Goal: Task Accomplishment & Management: Use online tool/utility

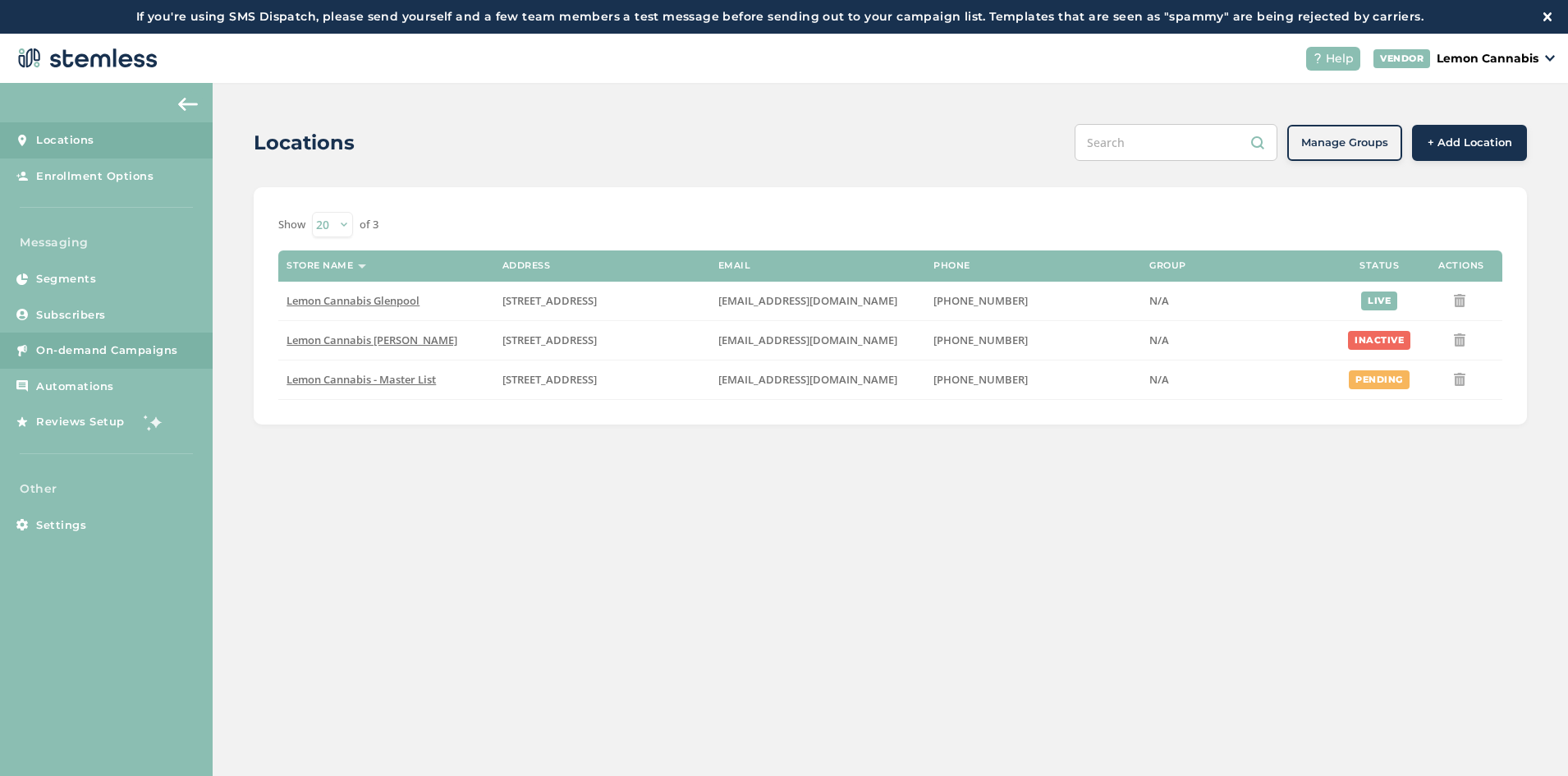
click at [140, 355] on span "On-demand Campaigns" at bounding box center [107, 350] width 142 height 17
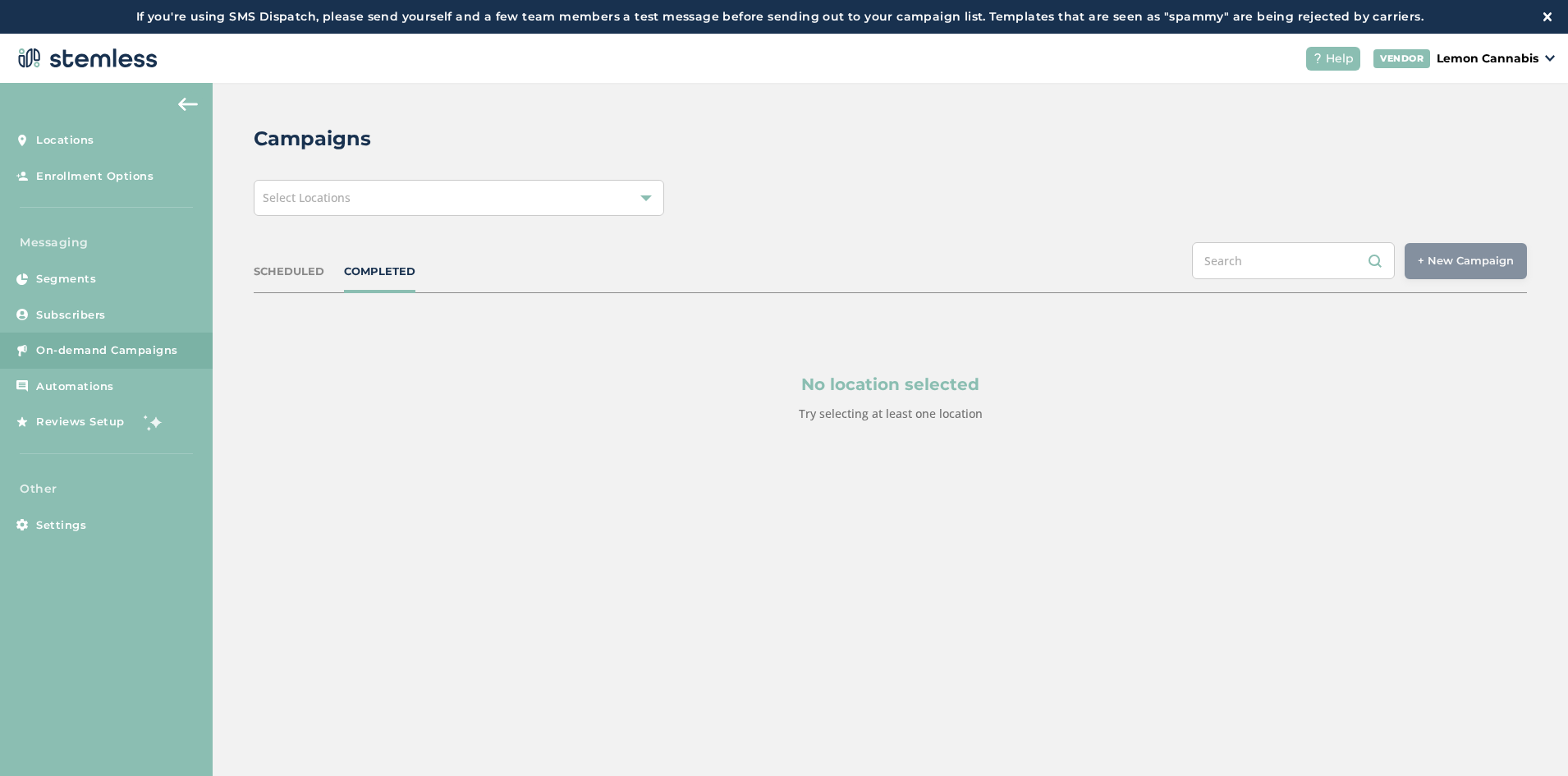
click at [411, 214] on div "Select Locations" at bounding box center [459, 197] width 411 height 36
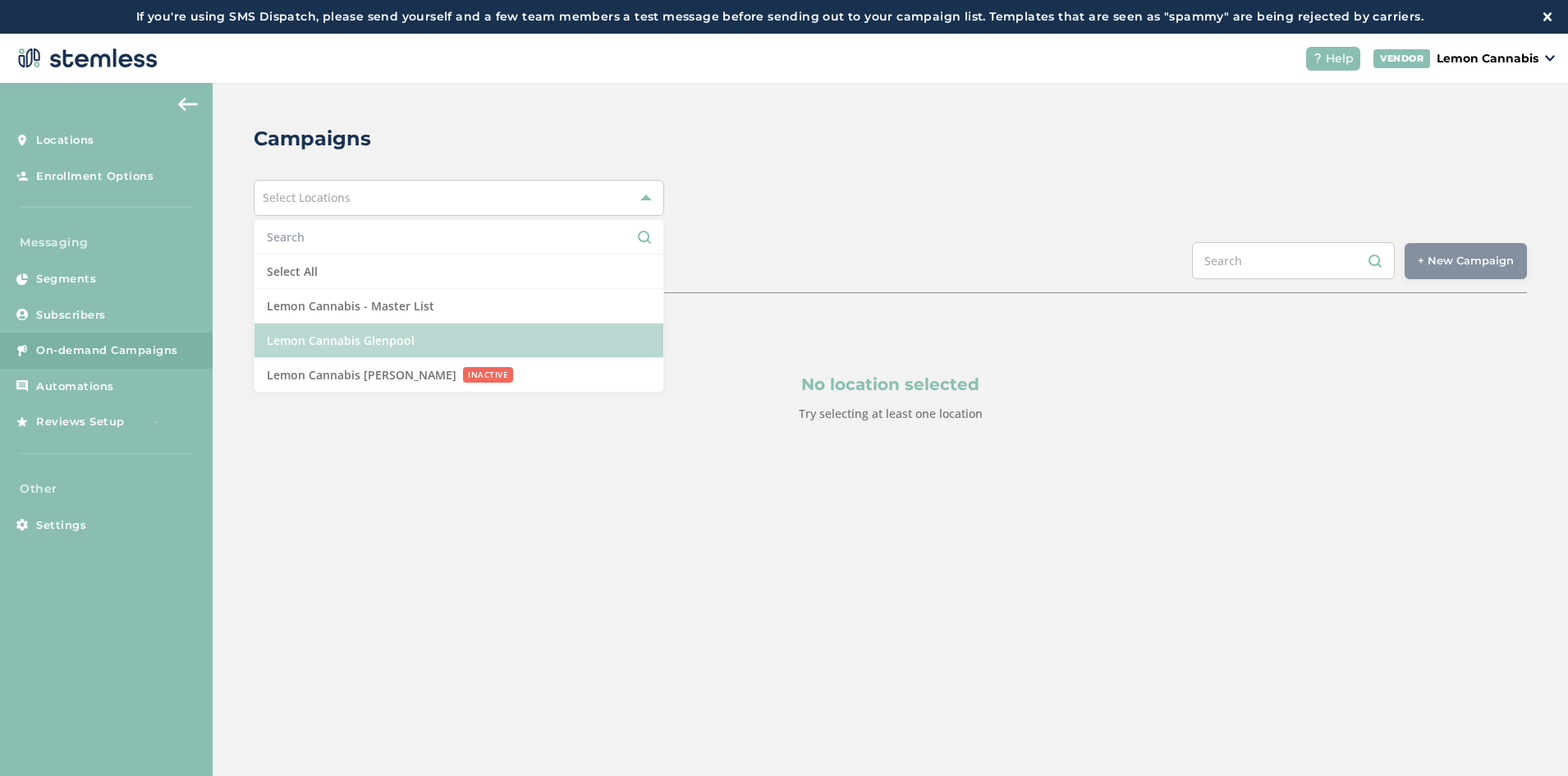
click at [419, 335] on li "Lemon Cannabis Glenpool" at bounding box center [459, 340] width 409 height 34
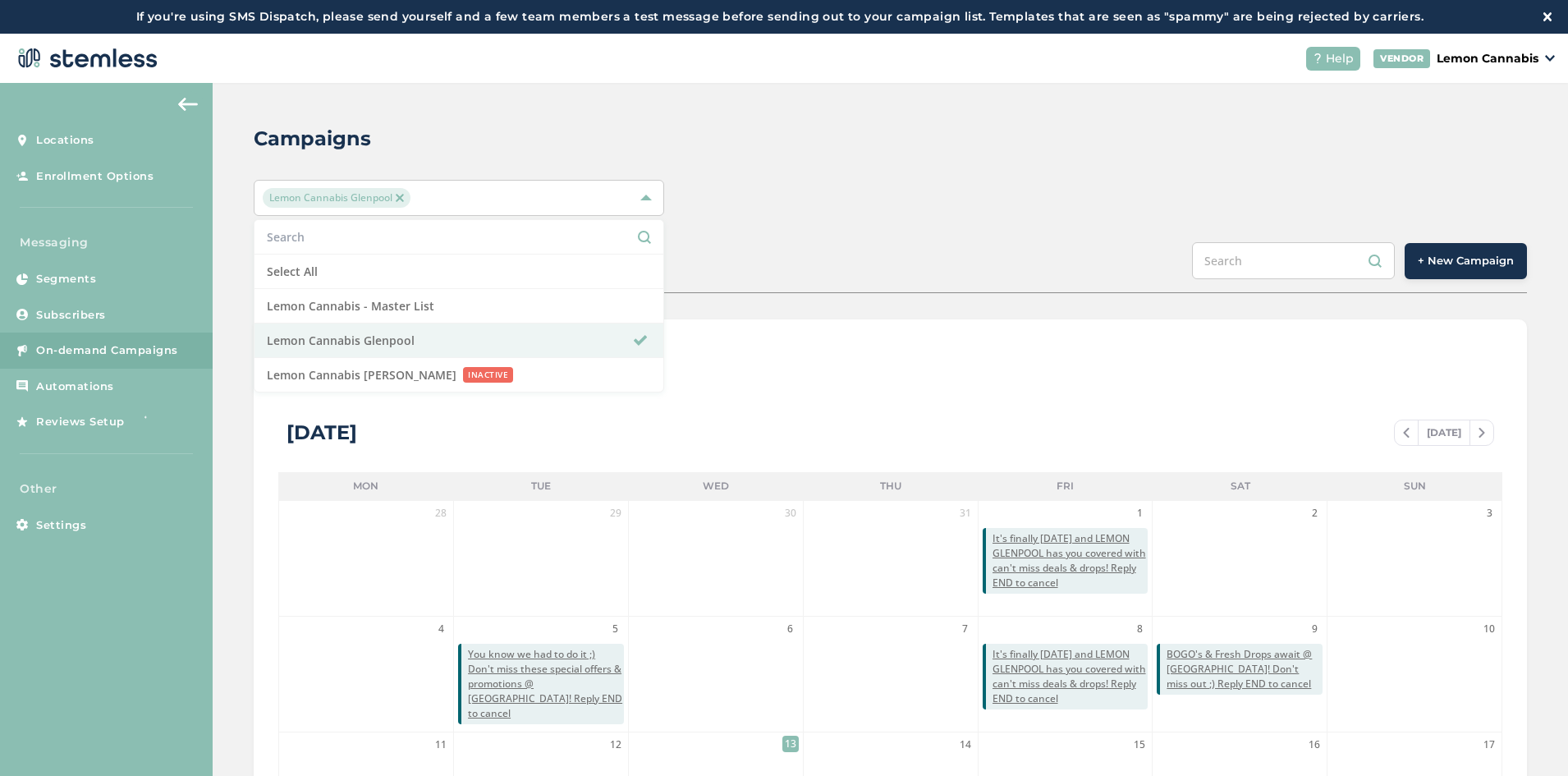
click at [925, 159] on div "Campaigns Lemon Cannabis [GEOGRAPHIC_DATA] Select All Lemon Cannabis - Master L…" at bounding box center [890, 613] width 1355 height 1062
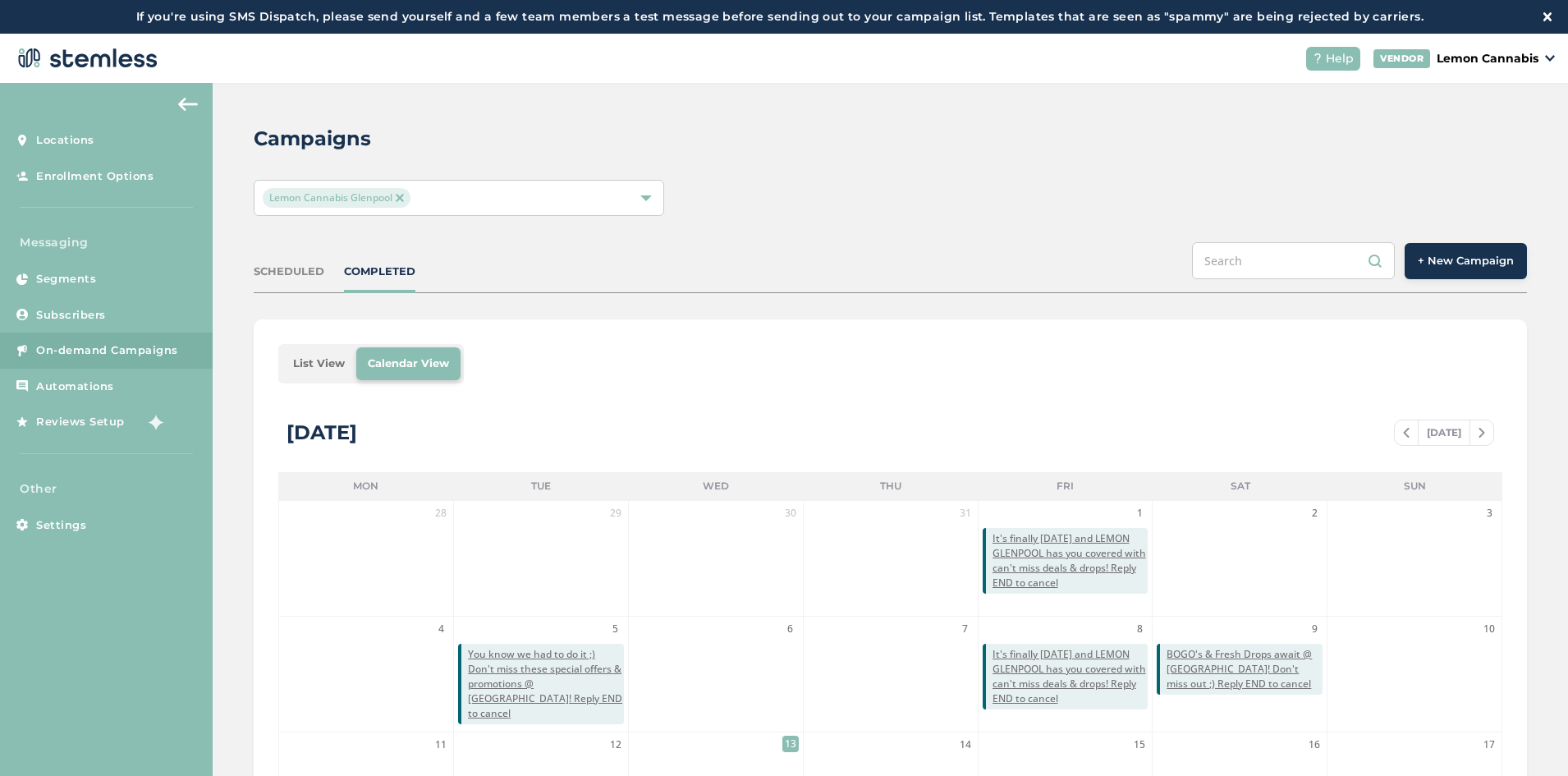
click at [1429, 264] on span "+ New Campaign" at bounding box center [1465, 261] width 96 height 17
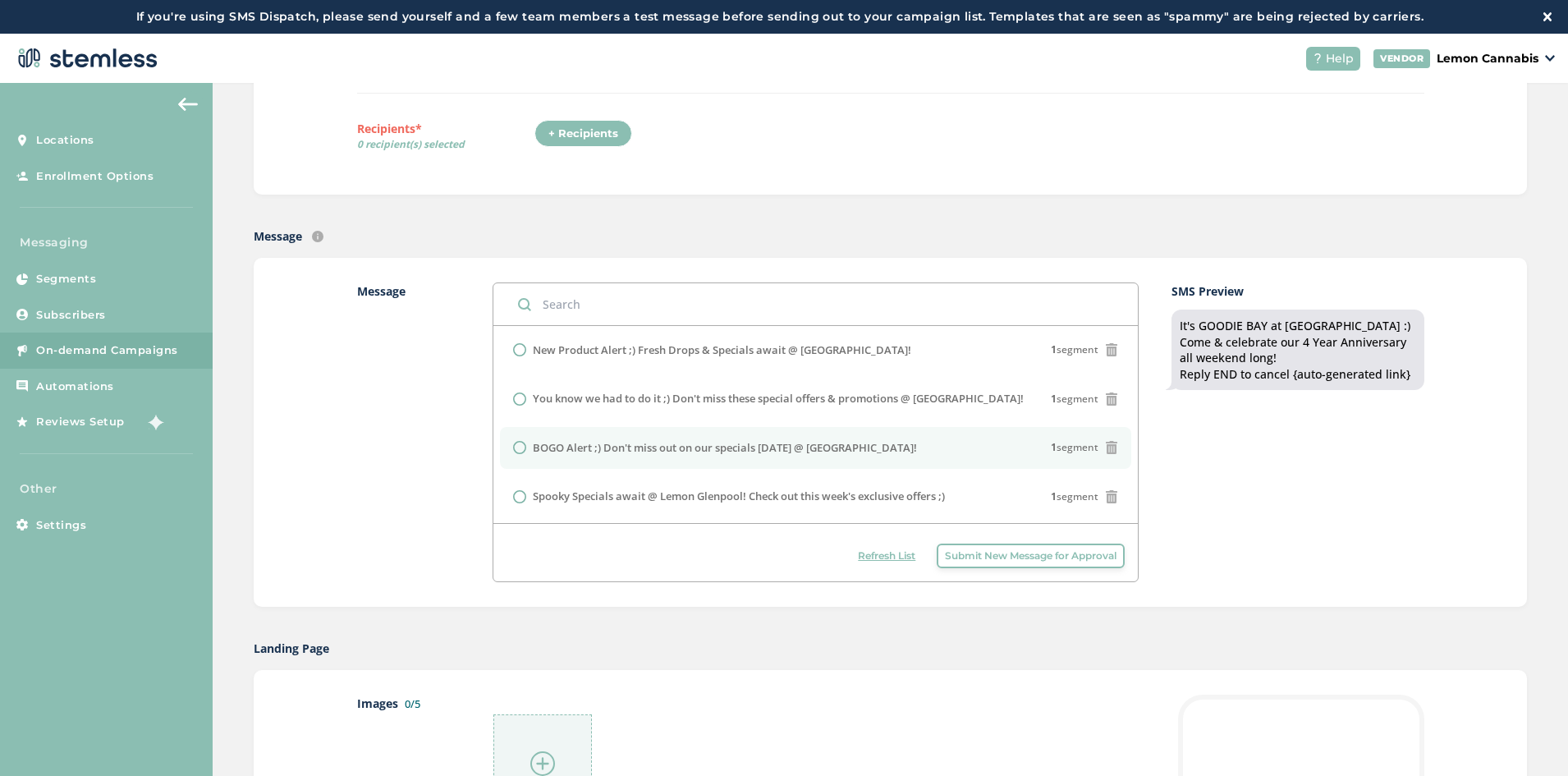
scroll to position [315, 0]
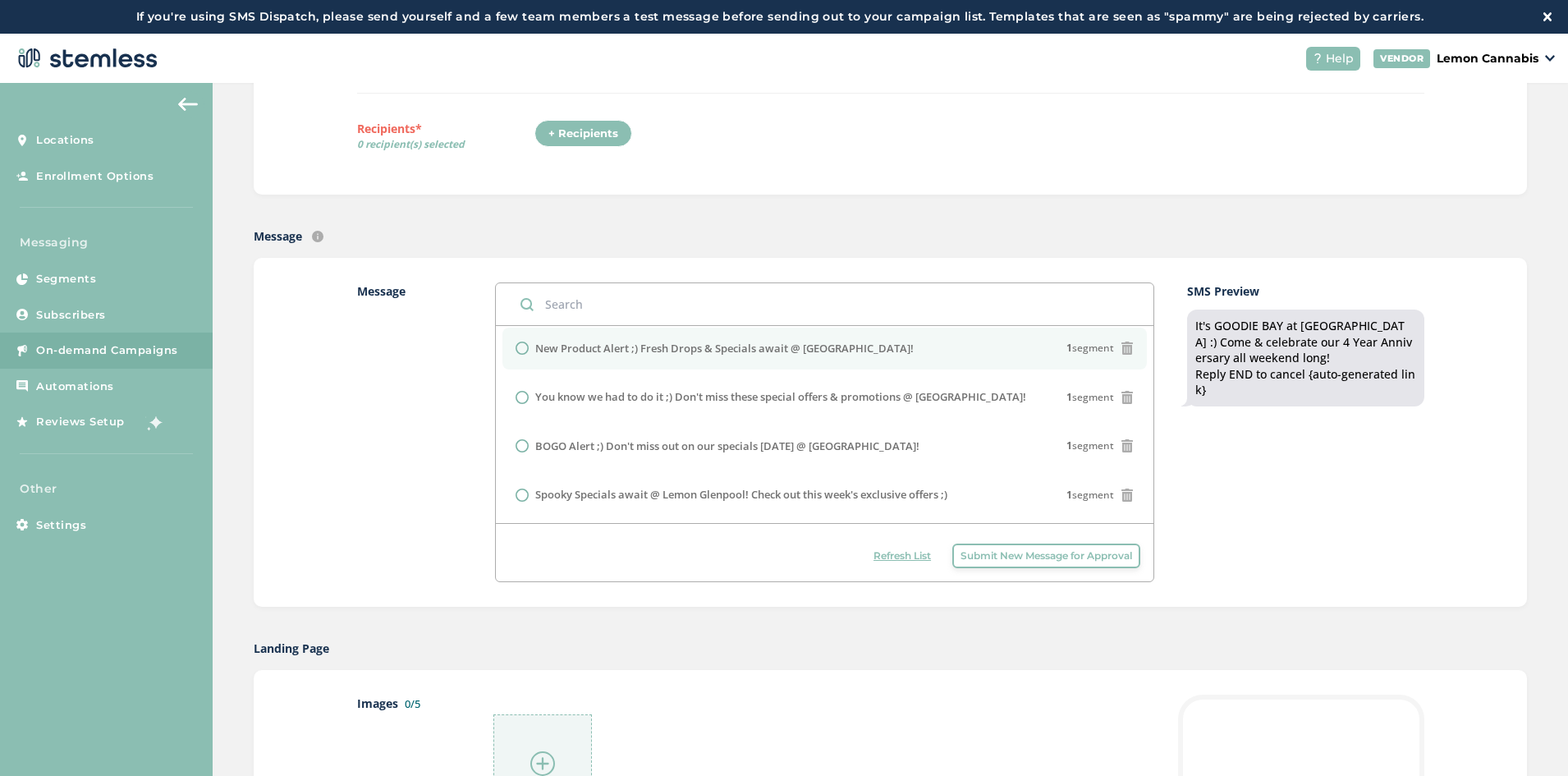
click at [690, 363] on li "New Product Alert ;) Fresh Drops & Specials await @ [GEOGRAPHIC_DATA]! 1 segment" at bounding box center [824, 349] width 644 height 43
radio input "false"
radio input "true"
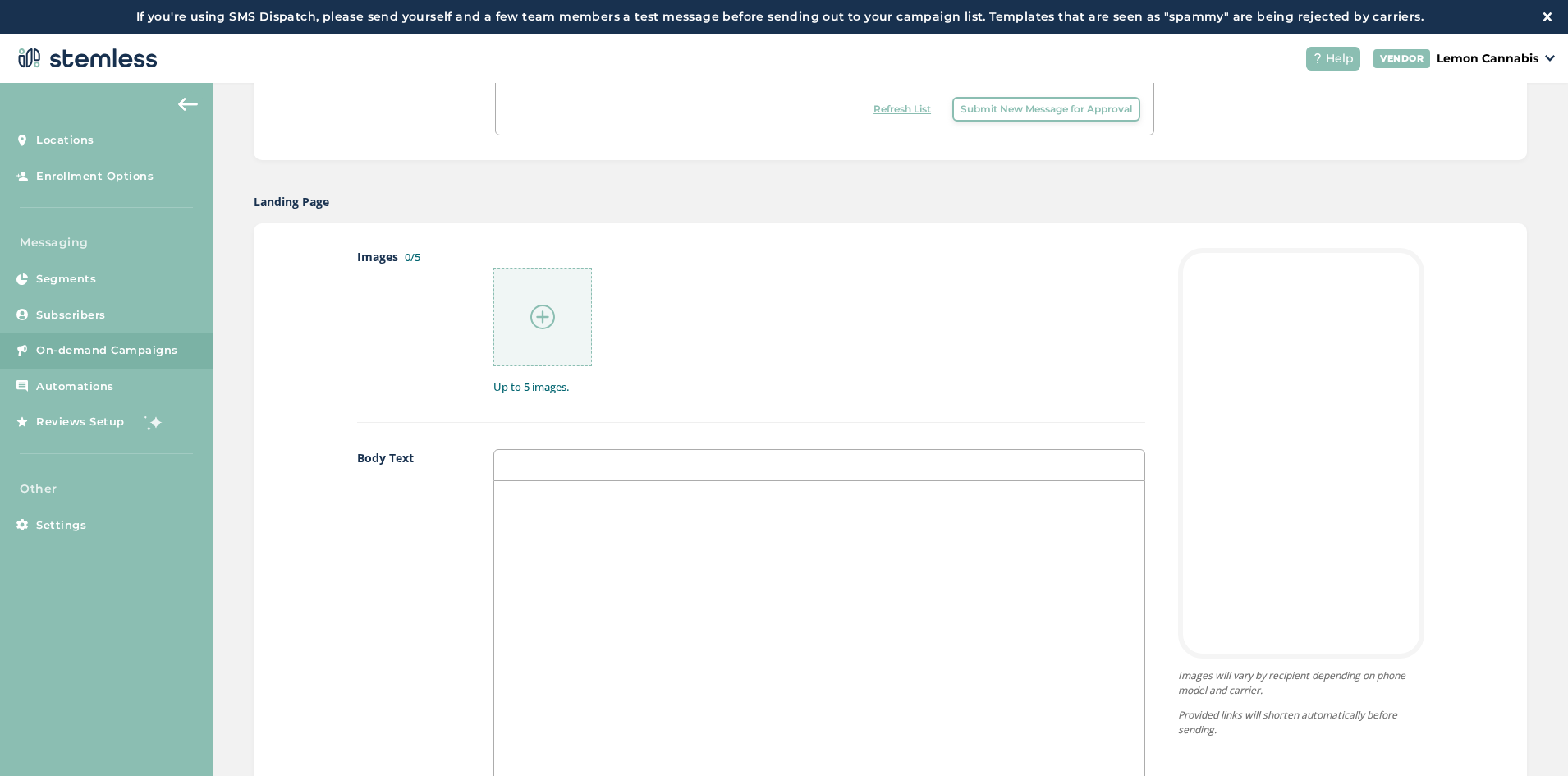
scroll to position [821, 0]
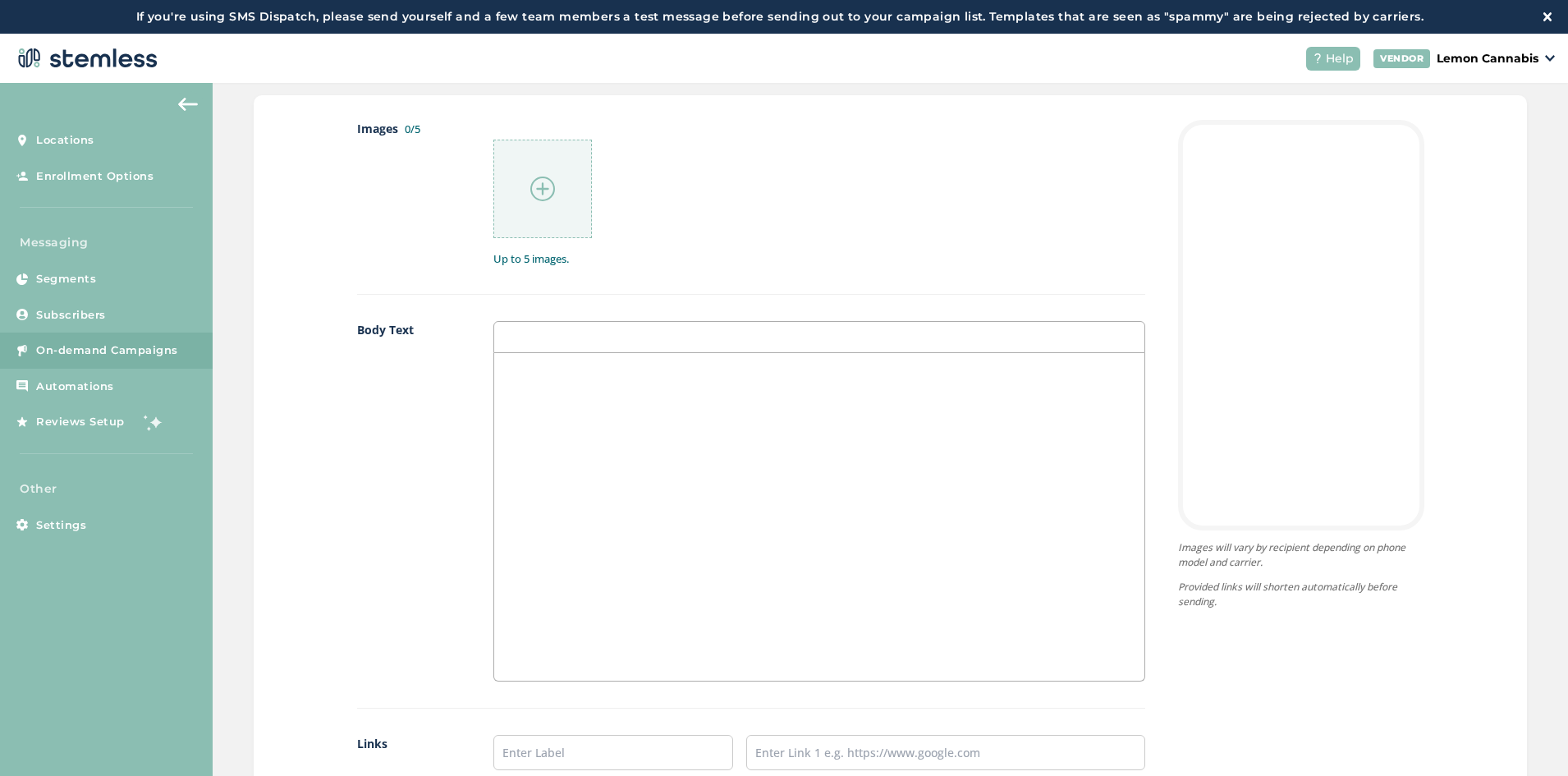
click at [493, 222] on div at bounding box center [542, 189] width 98 height 98
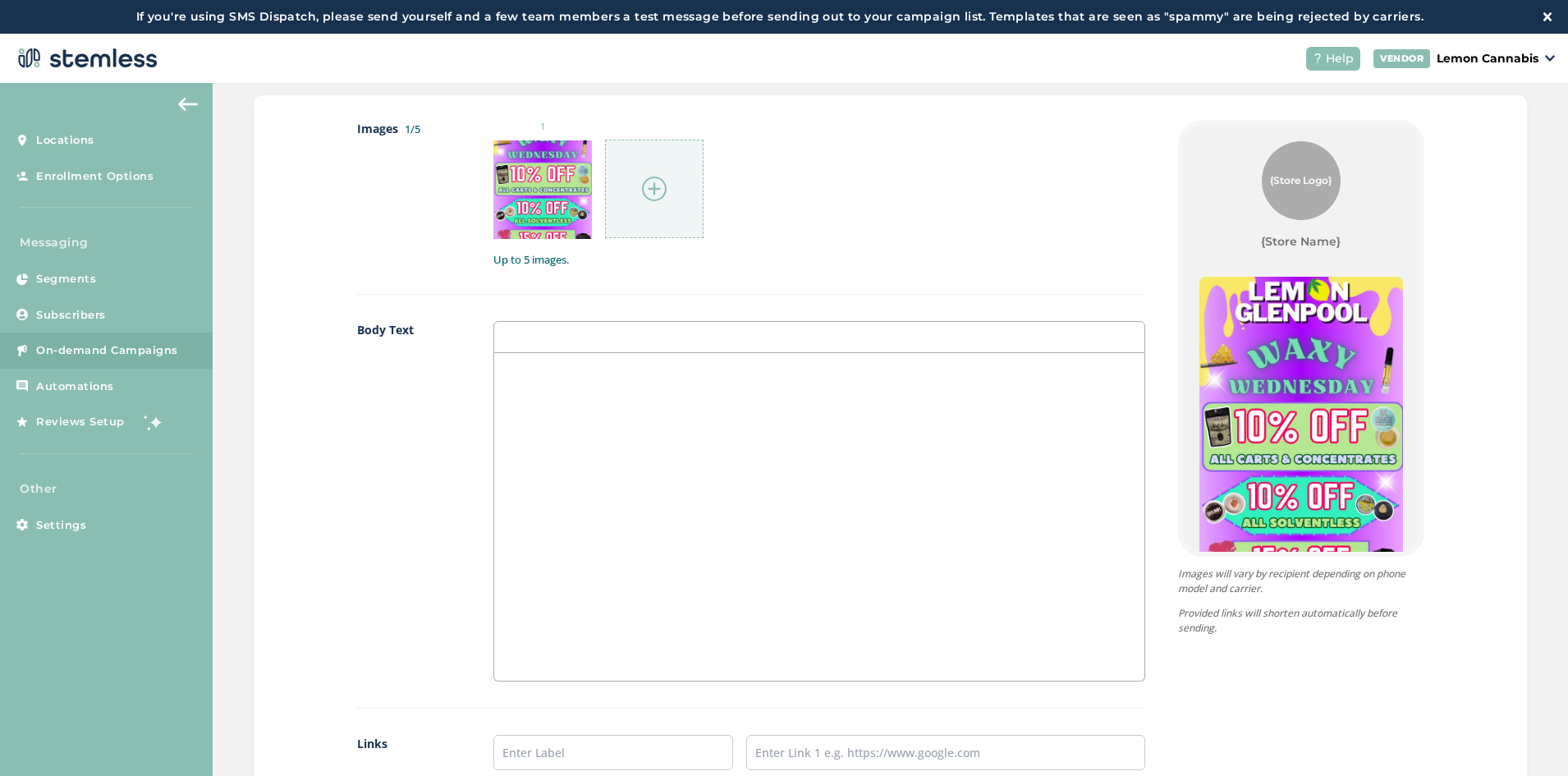
click at [648, 226] on div at bounding box center [654, 189] width 98 height 98
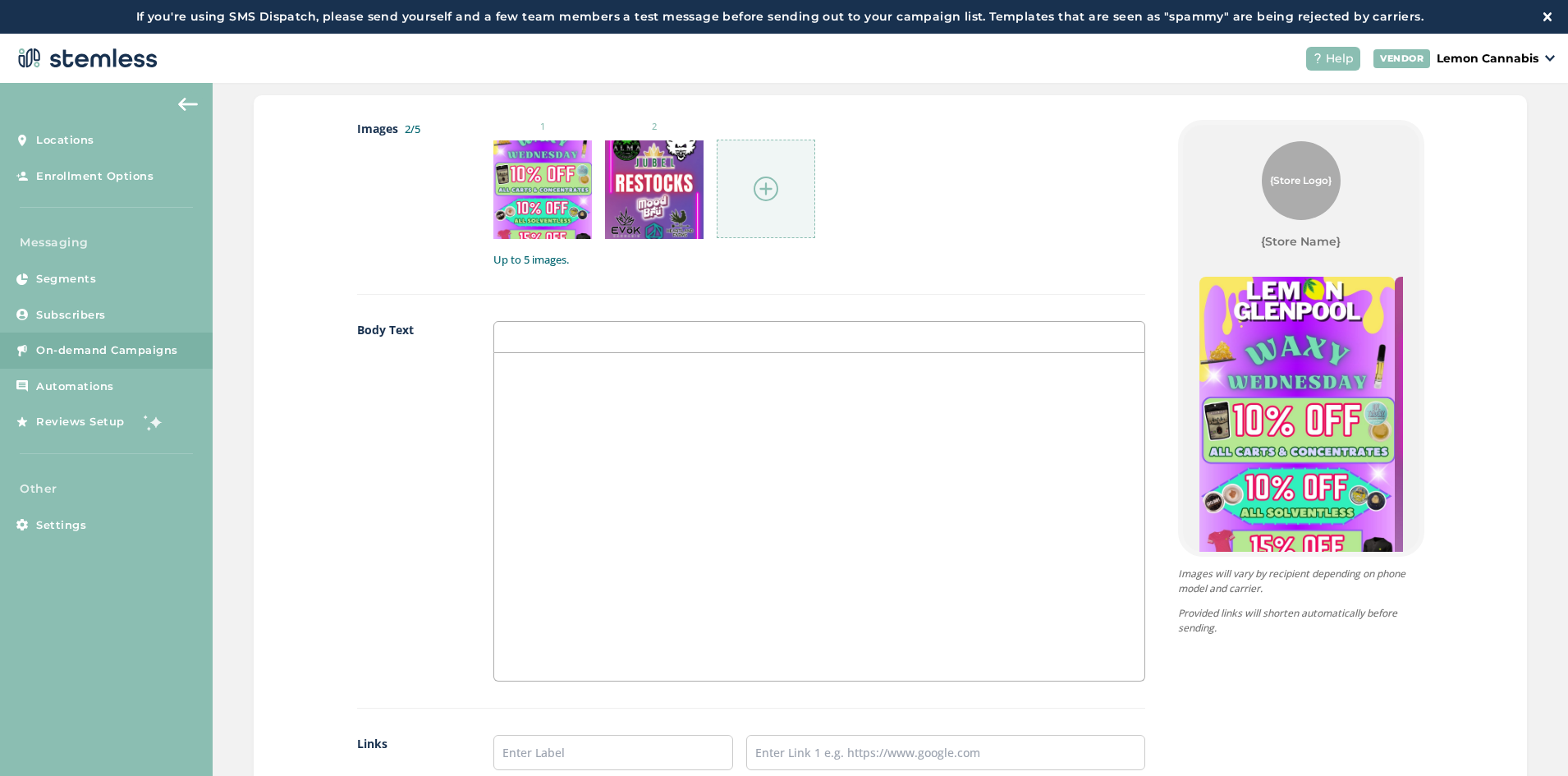
click at [738, 207] on div at bounding box center [766, 189] width 98 height 98
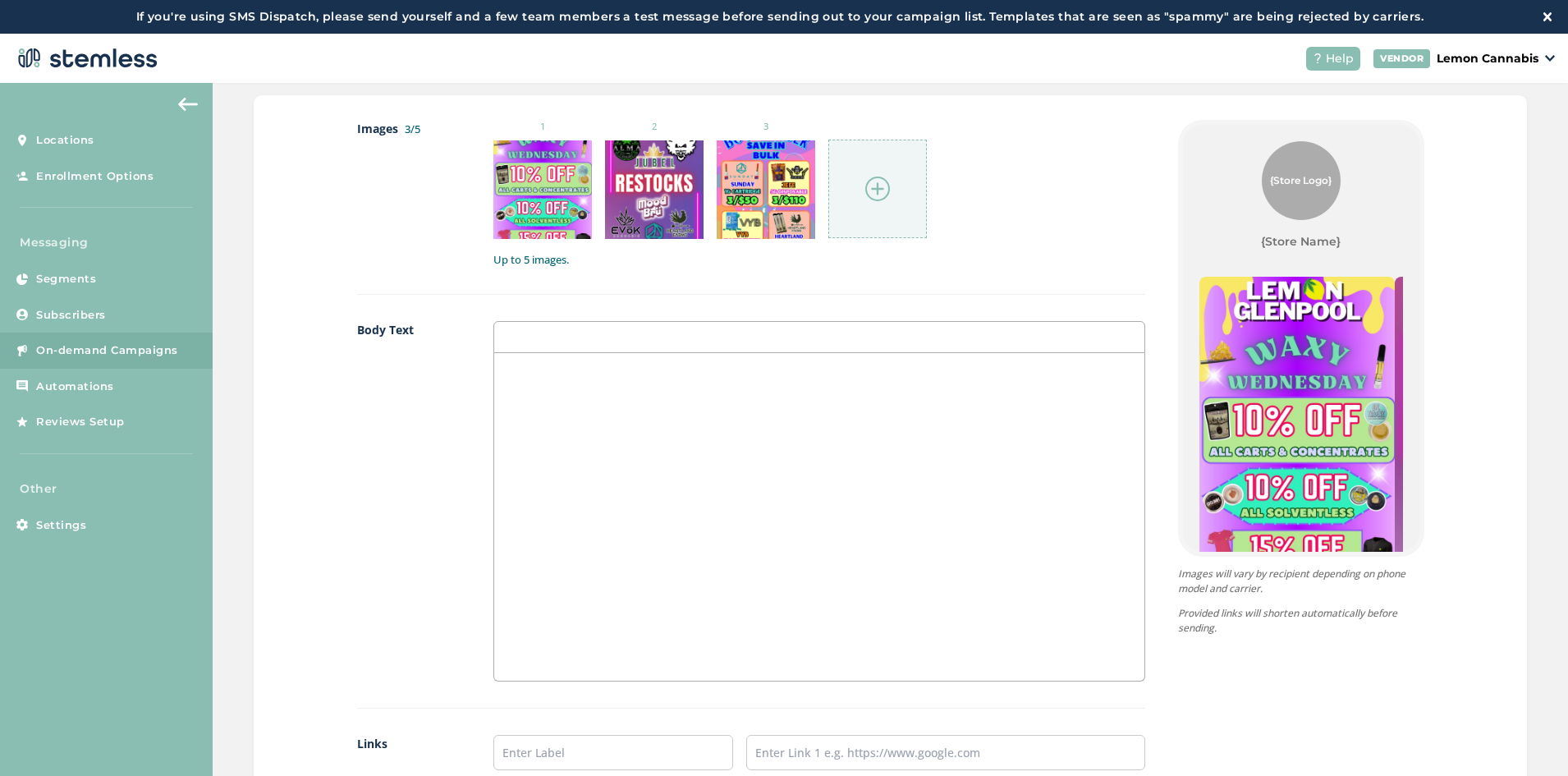
click at [841, 202] on div at bounding box center [878, 189] width 98 height 98
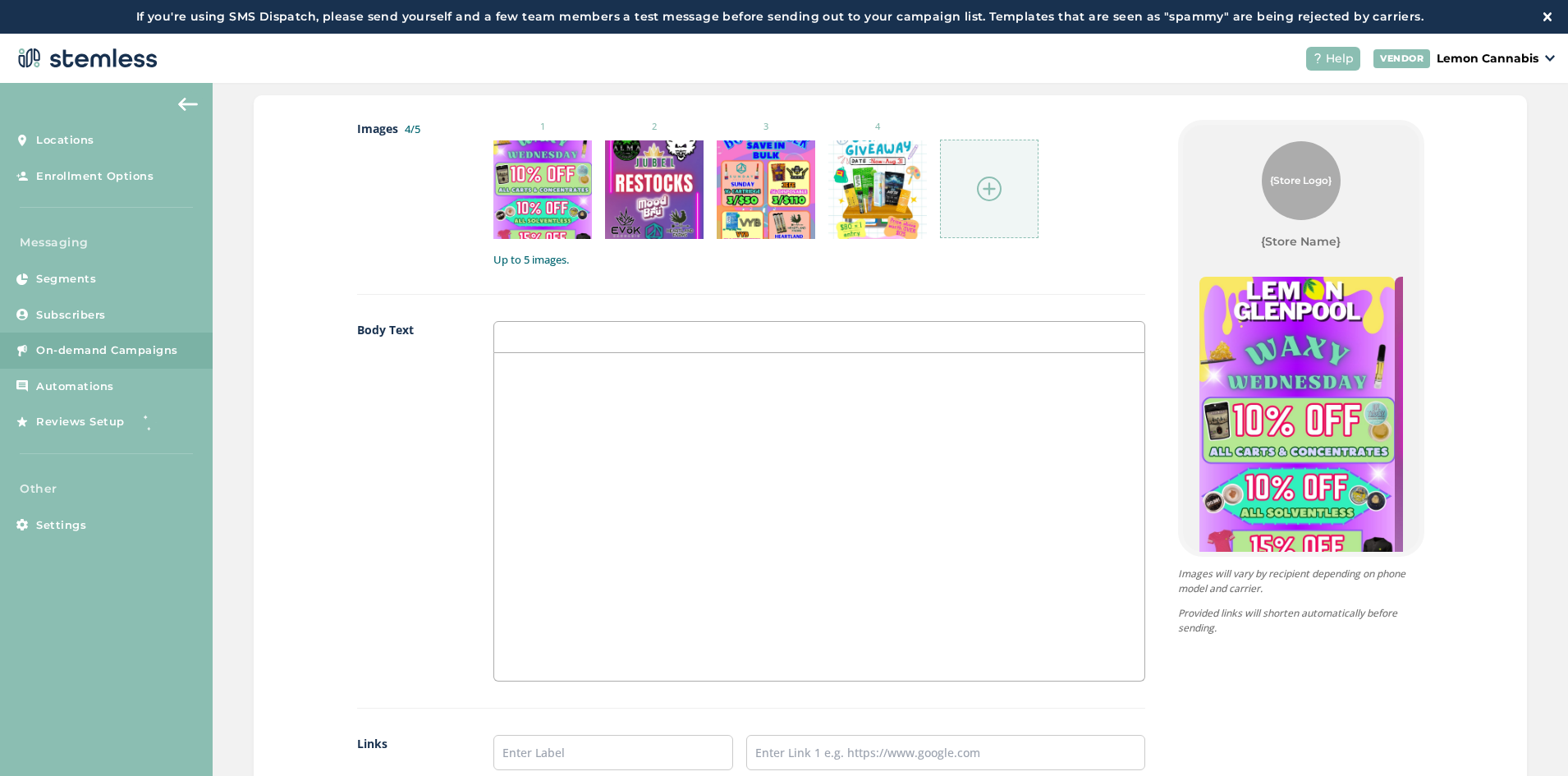
click at [610, 385] on div at bounding box center [819, 516] width 649 height 328
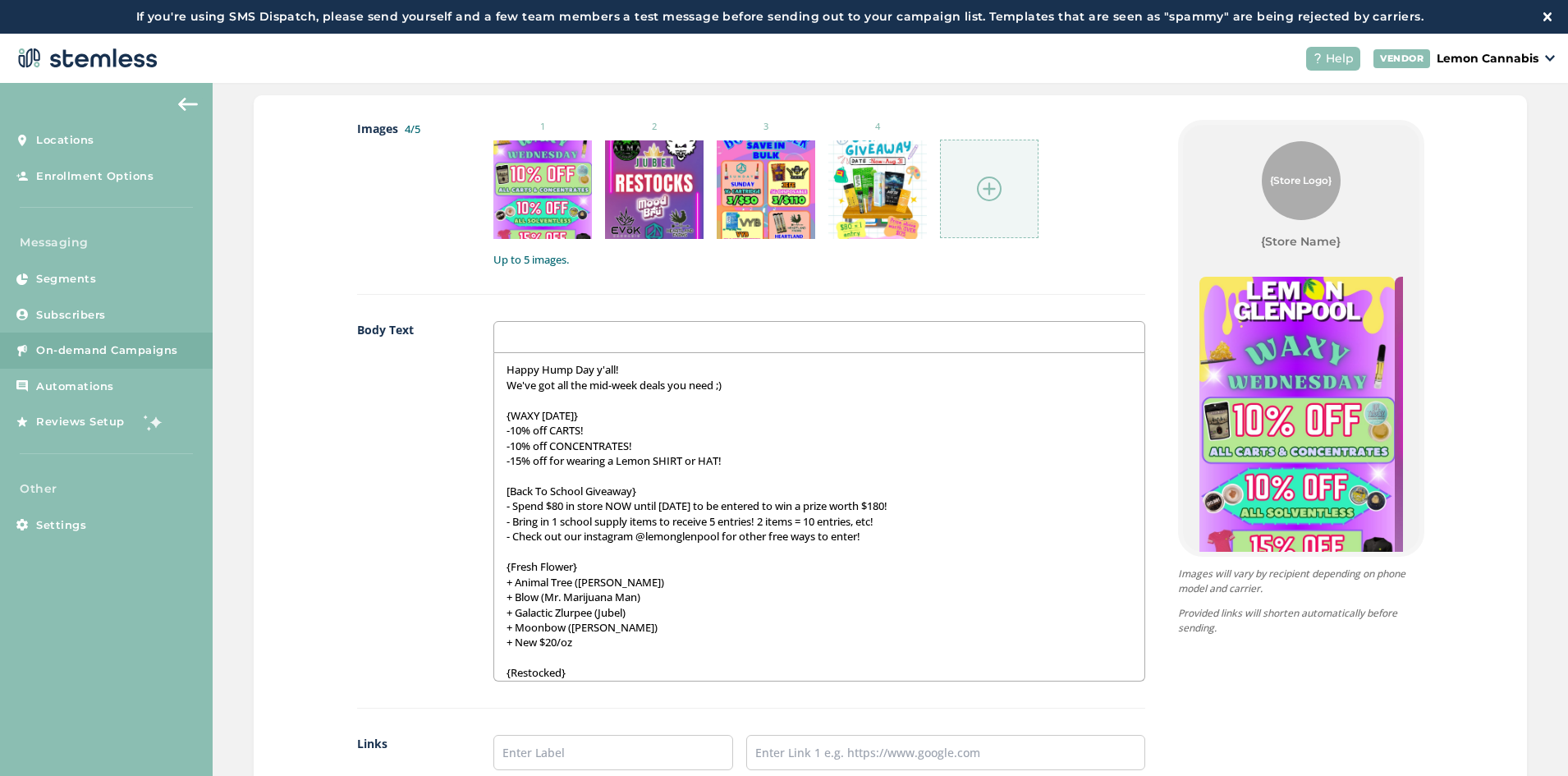
scroll to position [0, 0]
drag, startPoint x: 630, startPoint y: 416, endPoint x: 489, endPoint y: 416, distance: 141.0
click at [493, 416] on div "Happy Hump Day y'all! We've got all the mid-week deals you need ;) {WAXY [DATE]…" at bounding box center [819, 517] width 651 height 329
click at [1146, 254] on div "{Store Logo} {Store Name} Happy Hump Day y'all! We've got all the mid-week deal…" at bounding box center [1285, 520] width 280 height 799
click at [663, 490] on p "[Back To School Giveaway}" at bounding box center [819, 492] width 625 height 15
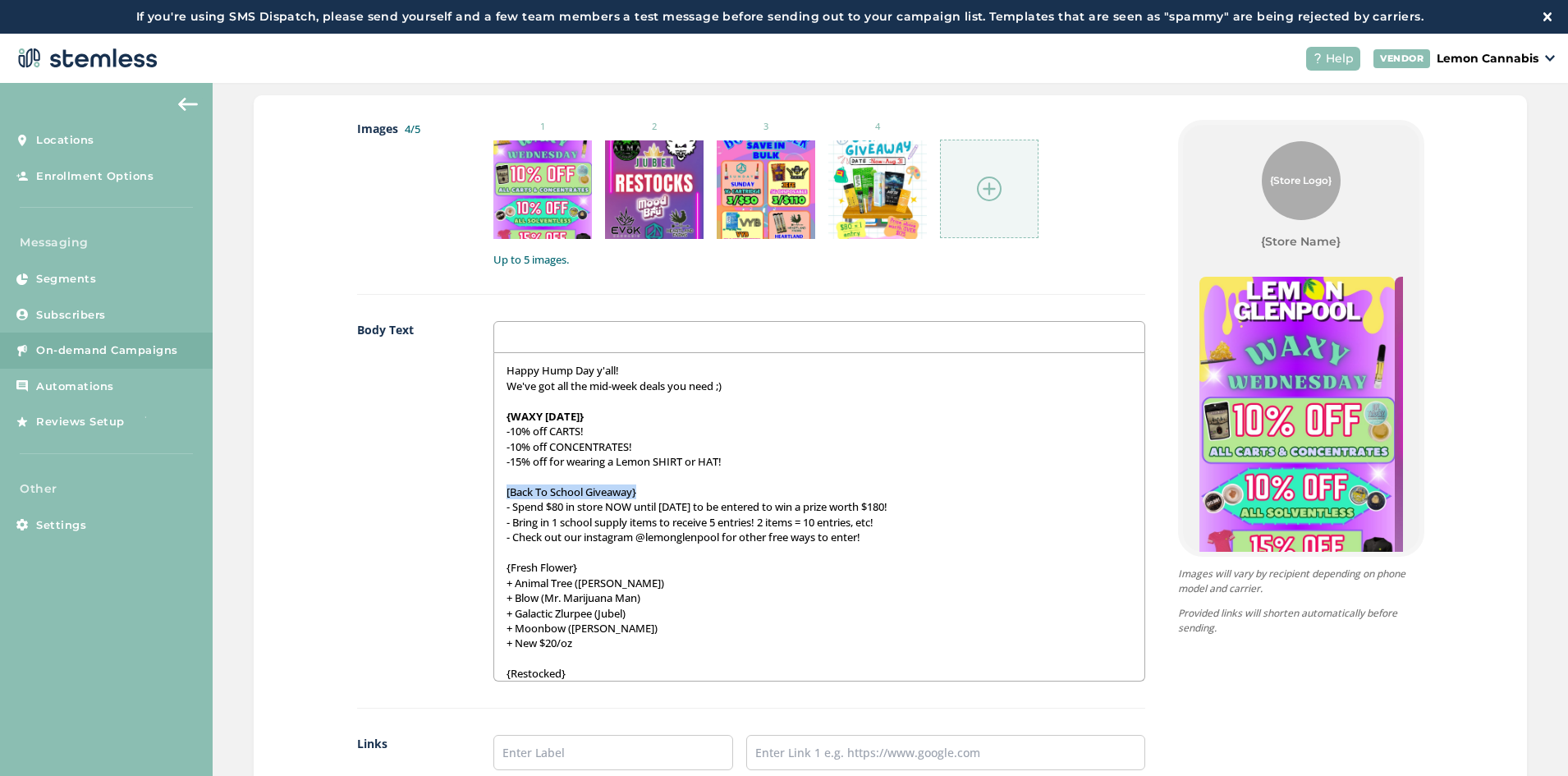
drag, startPoint x: 678, startPoint y: 492, endPoint x: 462, endPoint y: 489, distance: 216.0
click at [462, 489] on div "Body Text Happy Hump Day y'all! We've got all the mid-week deals you need ;) {W…" at bounding box center [751, 515] width 789 height 387
drag, startPoint x: 596, startPoint y: 570, endPoint x: 475, endPoint y: 563, distance: 121.2
click at [475, 563] on div "Body Text Happy Hump Day y'all! We've got all the mid-week deals you need ;) {W…" at bounding box center [751, 515] width 789 height 387
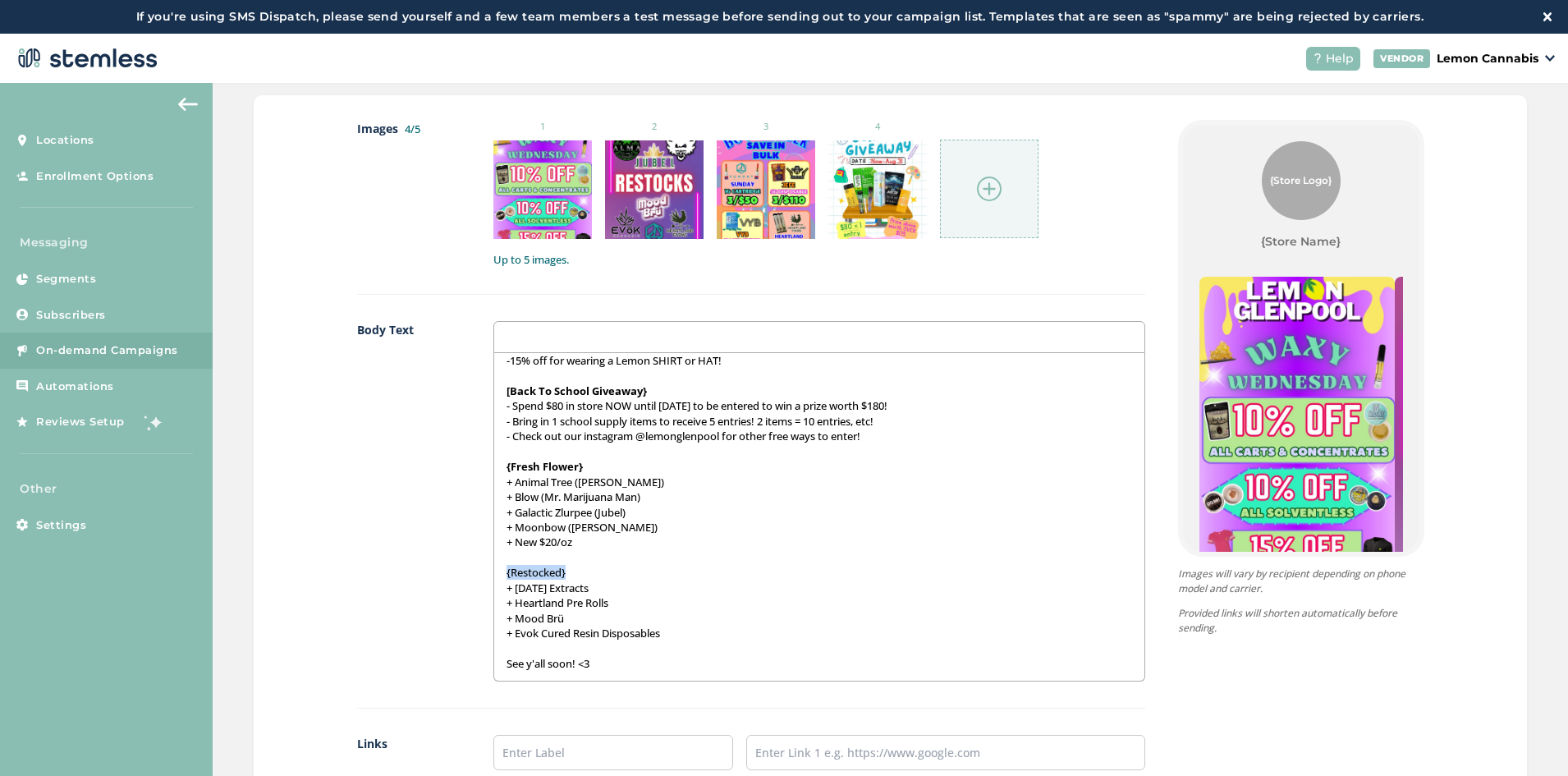
drag, startPoint x: 583, startPoint y: 571, endPoint x: 472, endPoint y: 567, distance: 111.1
click at [472, 567] on div "Body Text Happy Hump Day y'all! We've got all the mid-week deals you need ;) {W…" at bounding box center [751, 515] width 789 height 387
click at [653, 552] on p at bounding box center [819, 557] width 625 height 15
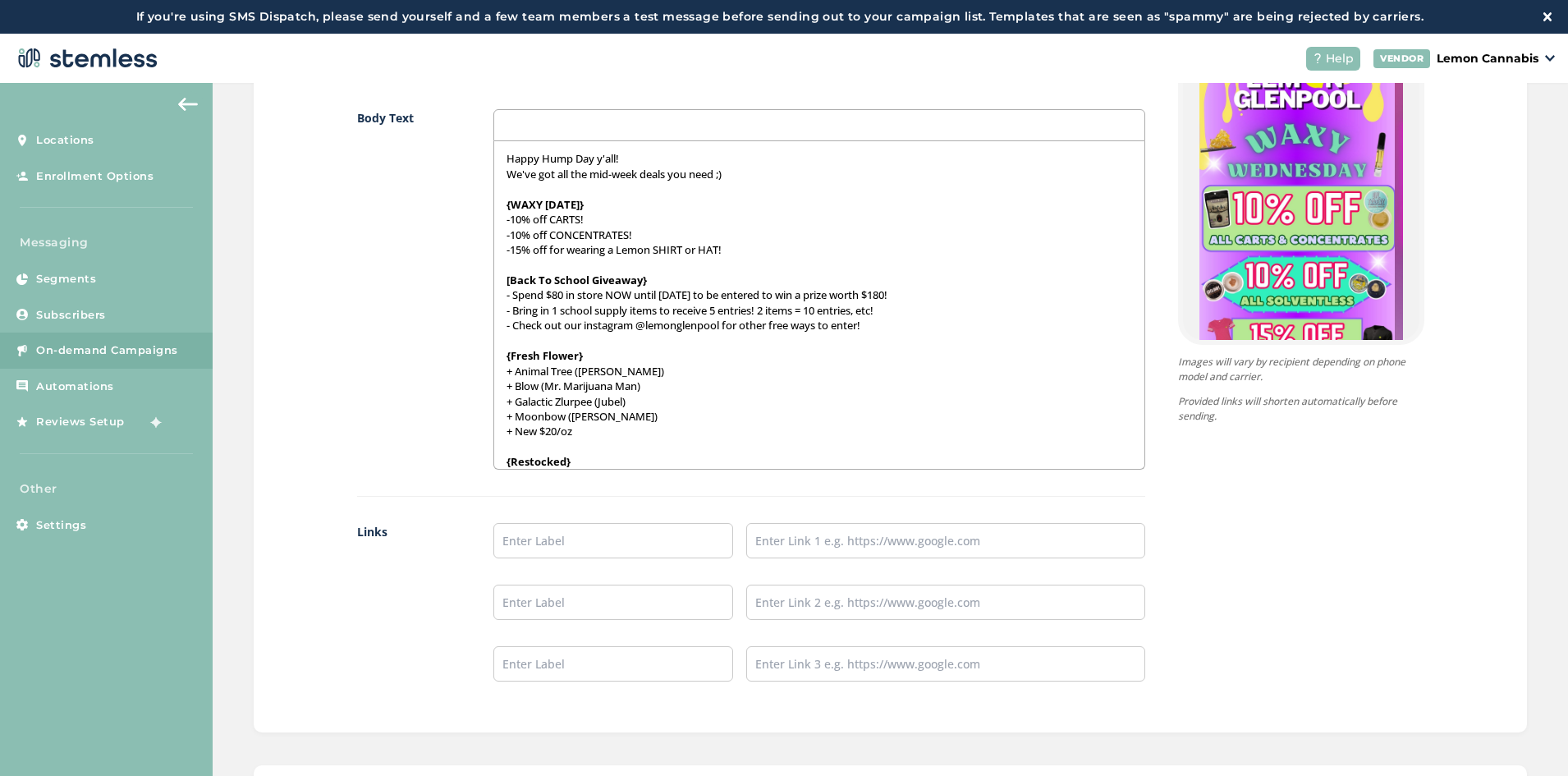
scroll to position [1149, 0]
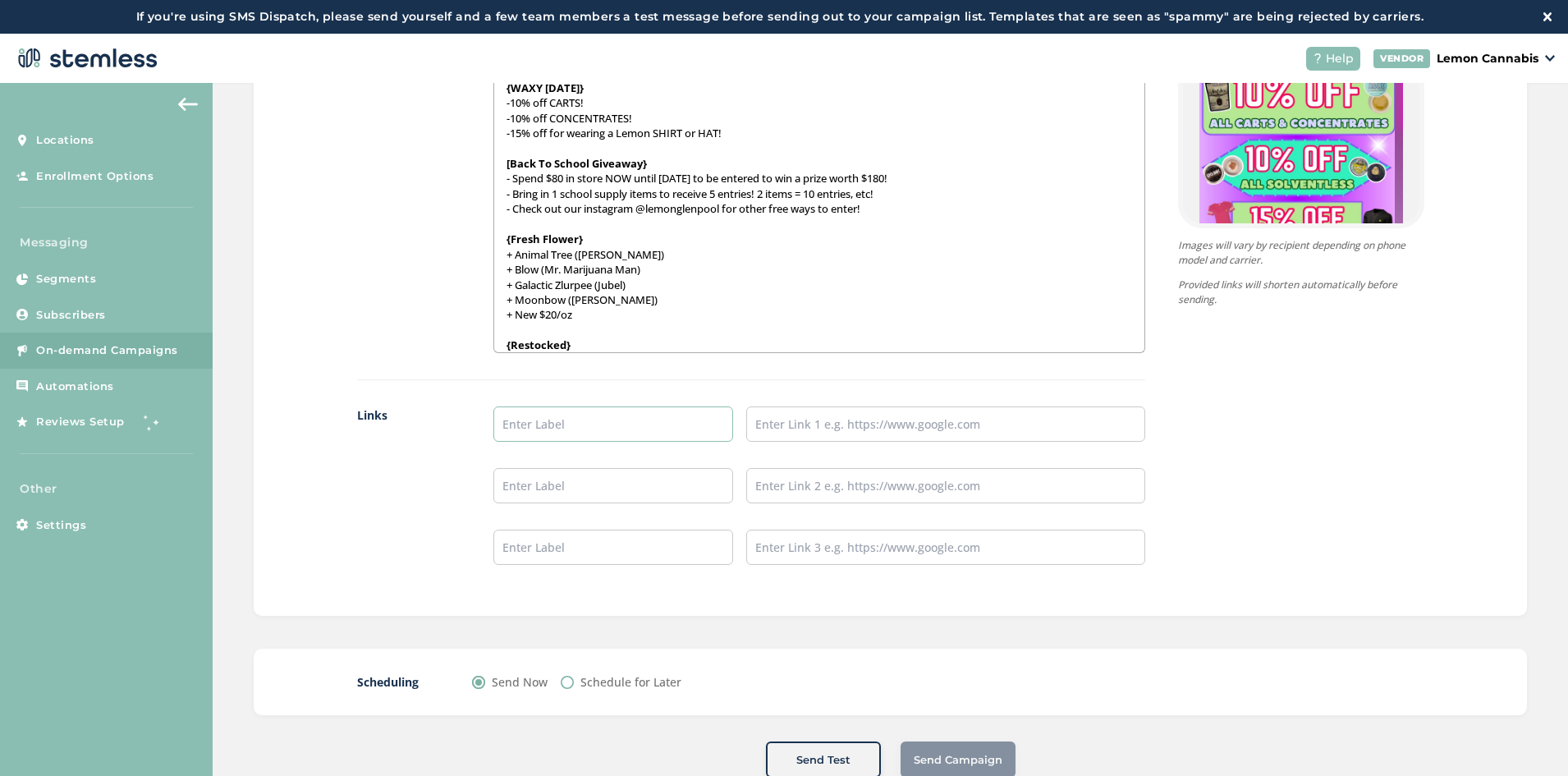
click at [591, 425] on input "text" at bounding box center [613, 424] width 239 height 35
type input "Place an Order:"
click at [606, 475] on input "text" at bounding box center [613, 486] width 239 height 35
type input "Leave a Review:"
click at [623, 542] on input "text" at bounding box center [613, 547] width 239 height 35
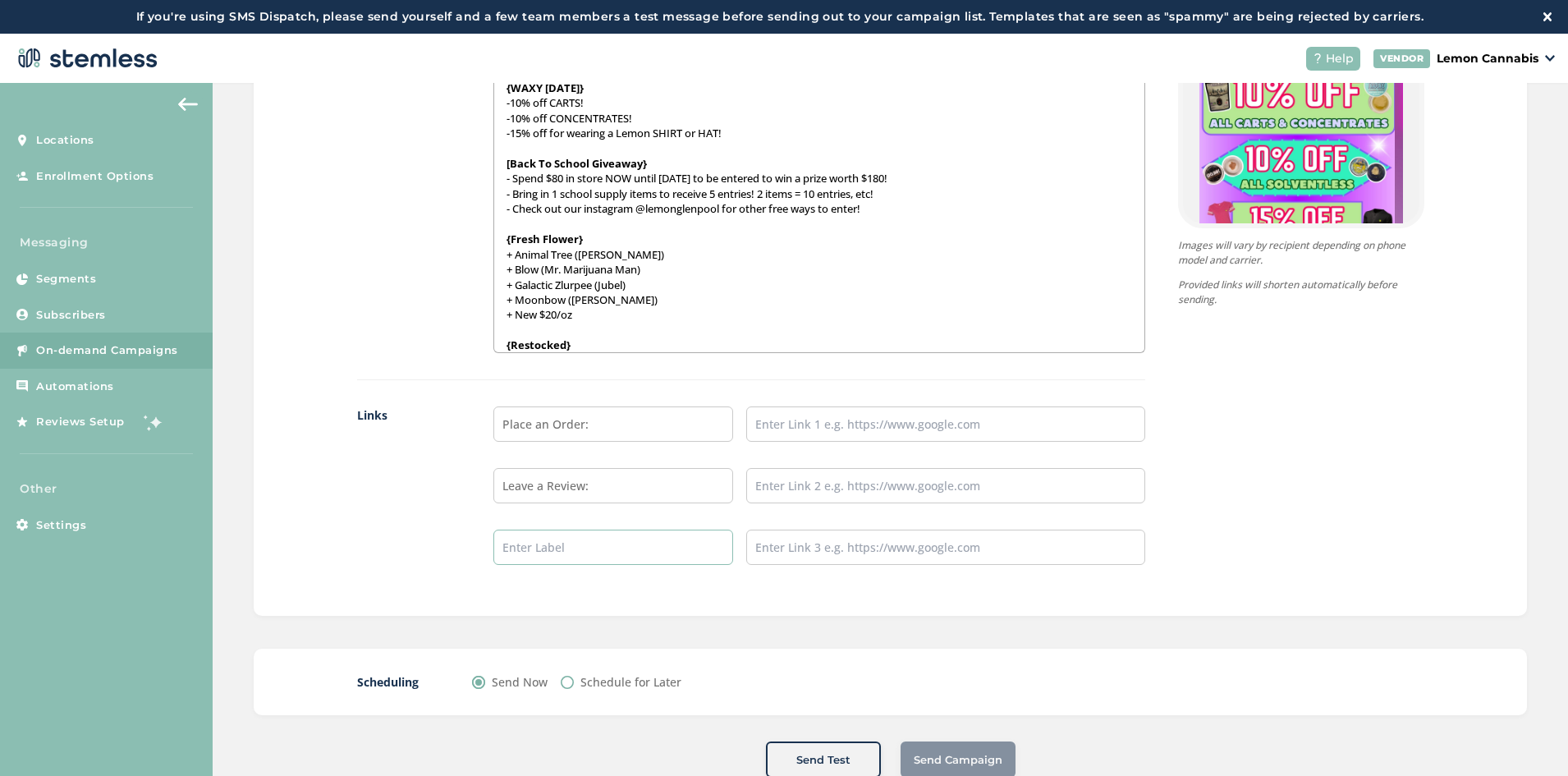
type input "Follow us on Instagram:"
click at [832, 431] on input "text" at bounding box center [945, 424] width 399 height 35
type input "[URL][DOMAIN_NAME]"
click at [845, 483] on input "text" at bounding box center [945, 486] width 399 height 35
type input "[URL][DOMAIN_NAME]"
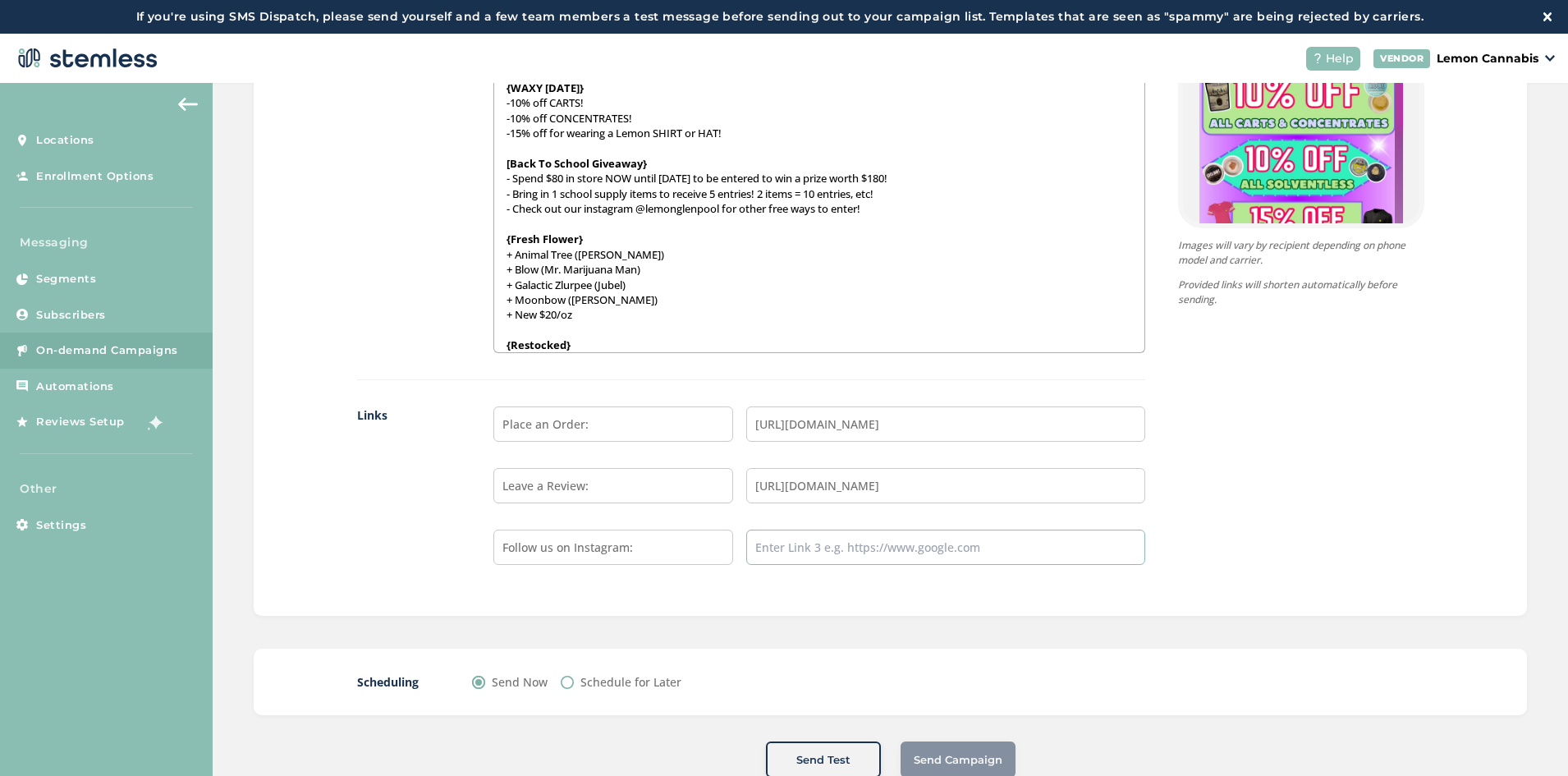
click at [865, 550] on input "text" at bounding box center [945, 547] width 399 height 35
type input "[URL][DOMAIN_NAME]"
click at [357, 502] on label "Links" at bounding box center [409, 498] width 104 height 184
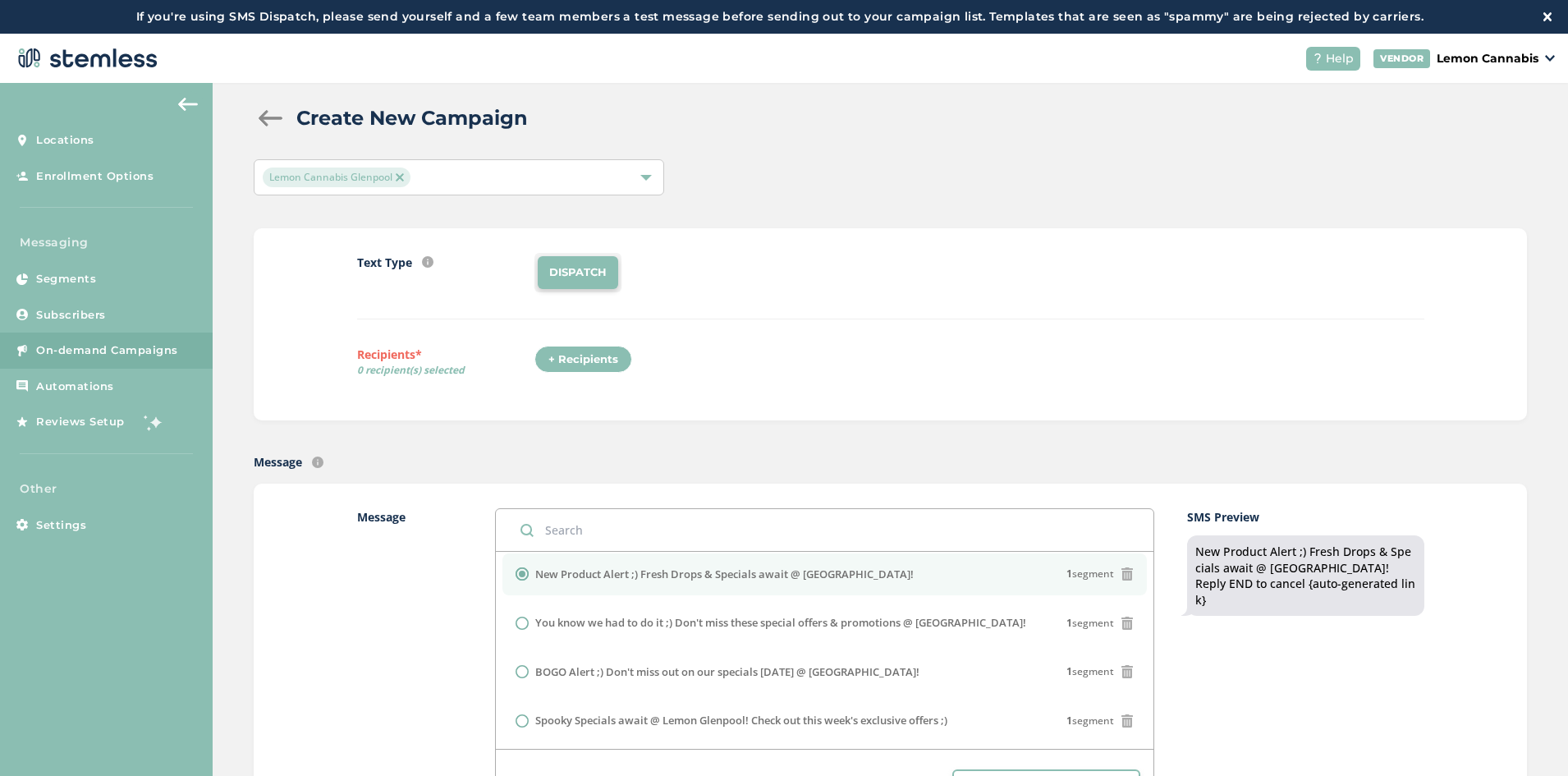
scroll to position [0, 0]
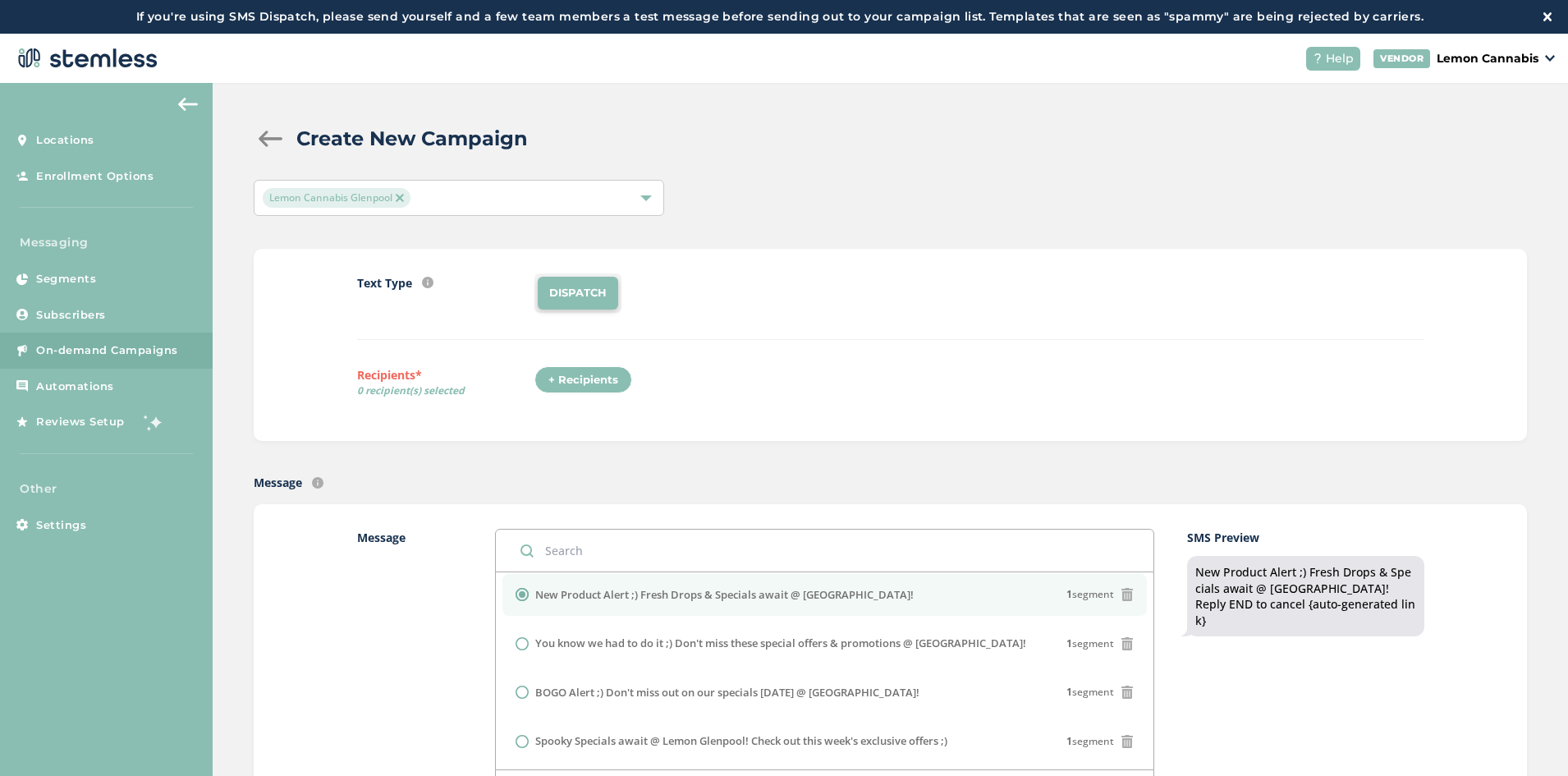
click at [580, 380] on div "+ Recipients" at bounding box center [583, 380] width 98 height 28
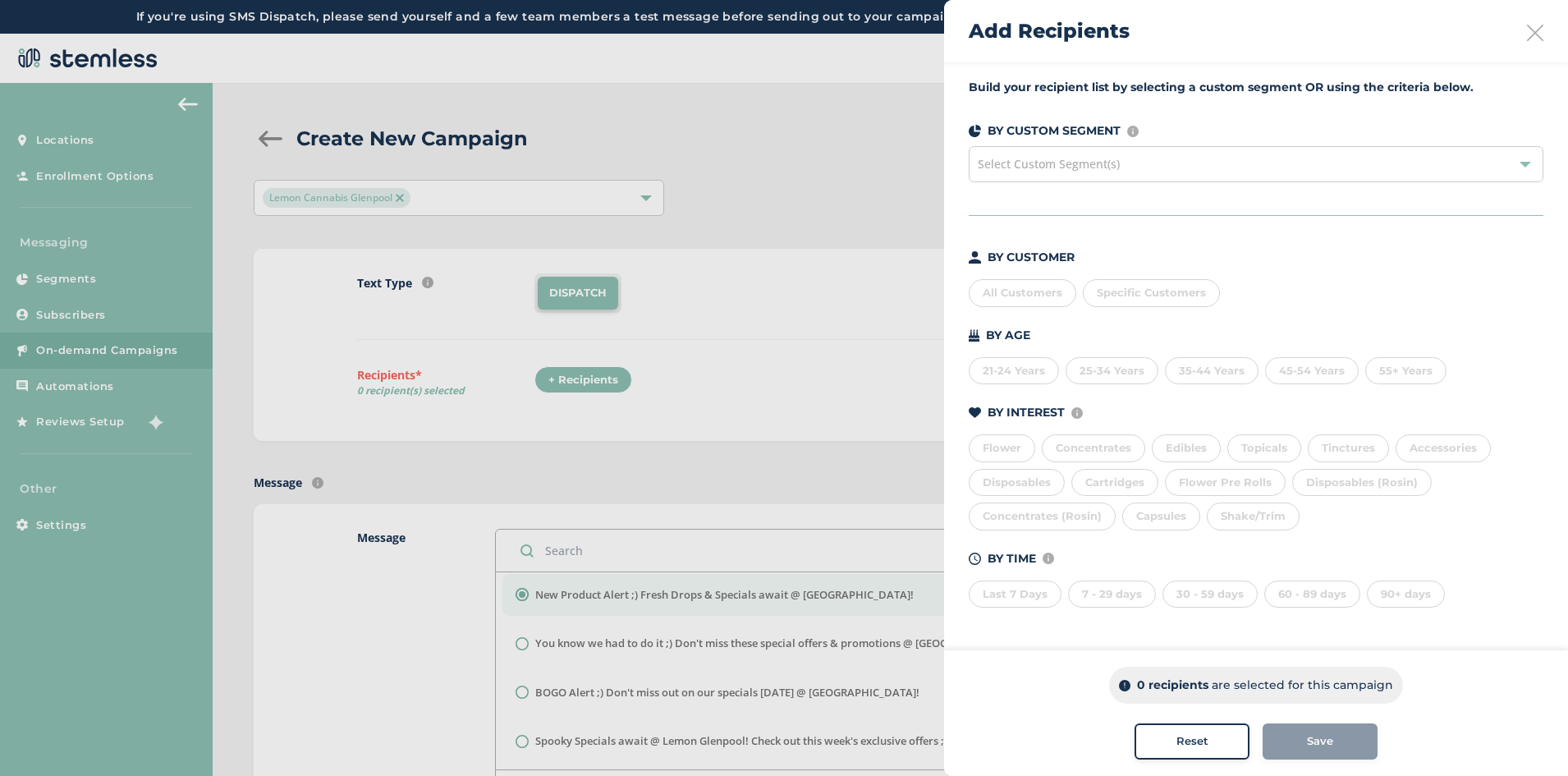
click at [1001, 598] on div "Last 7 Days" at bounding box center [1015, 594] width 93 height 28
click at [1122, 607] on div "Build your recipient list by selecting a custom segment OR using the criteria b…" at bounding box center [1256, 353] width 624 height 582
click at [1127, 608] on div "Build your recipient list by selecting a custom segment OR using the criteria b…" at bounding box center [1256, 353] width 624 height 582
click at [1124, 600] on div "7 - 29 days" at bounding box center [1112, 594] width 88 height 28
click at [1211, 603] on div "30 - 59 days" at bounding box center [1210, 594] width 95 height 28
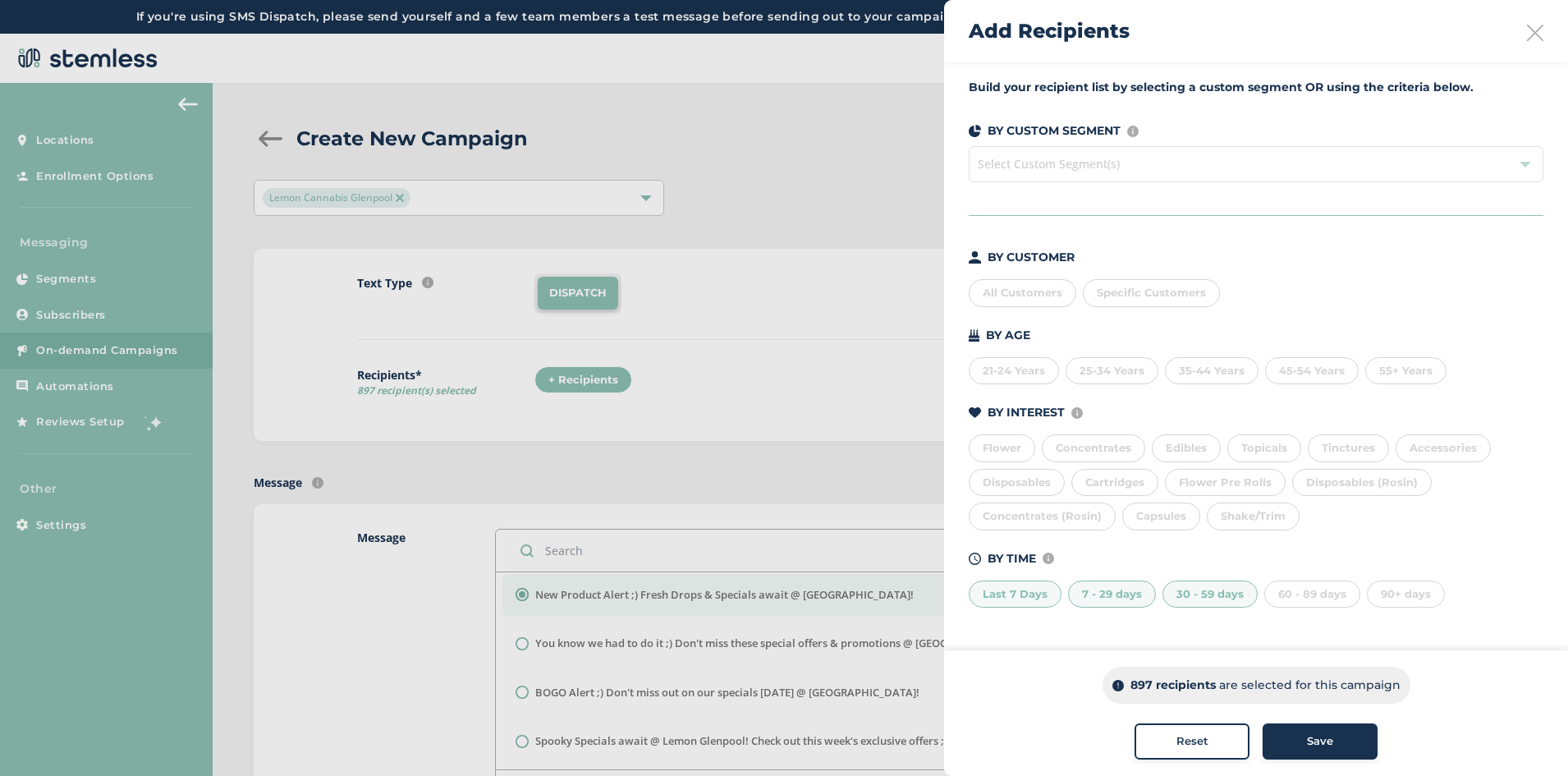
click at [1323, 603] on div "60 - 89 days" at bounding box center [1312, 594] width 96 height 28
click at [1347, 743] on div "Save" at bounding box center [1320, 742] width 88 height 17
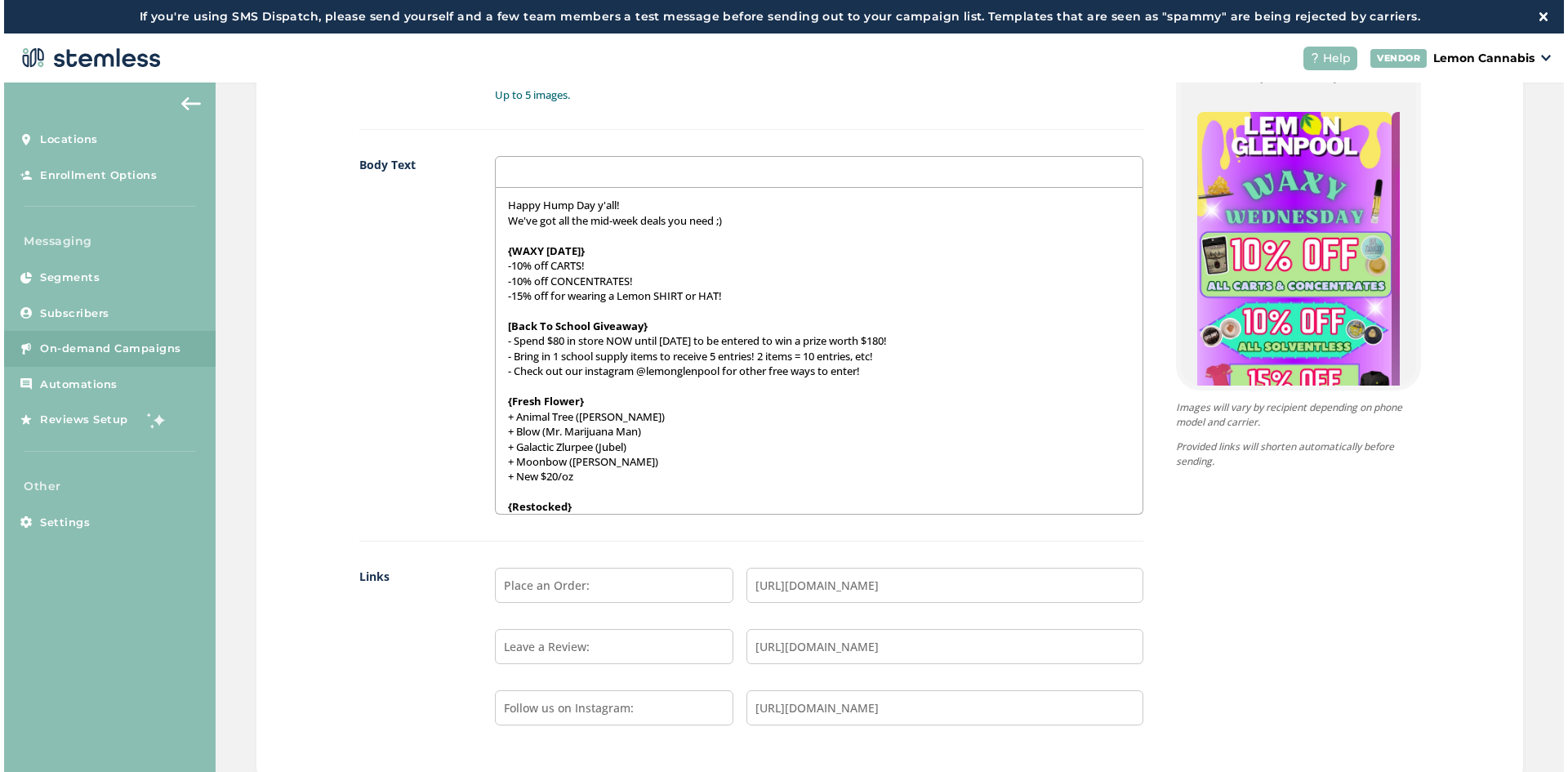
scroll to position [1152, 0]
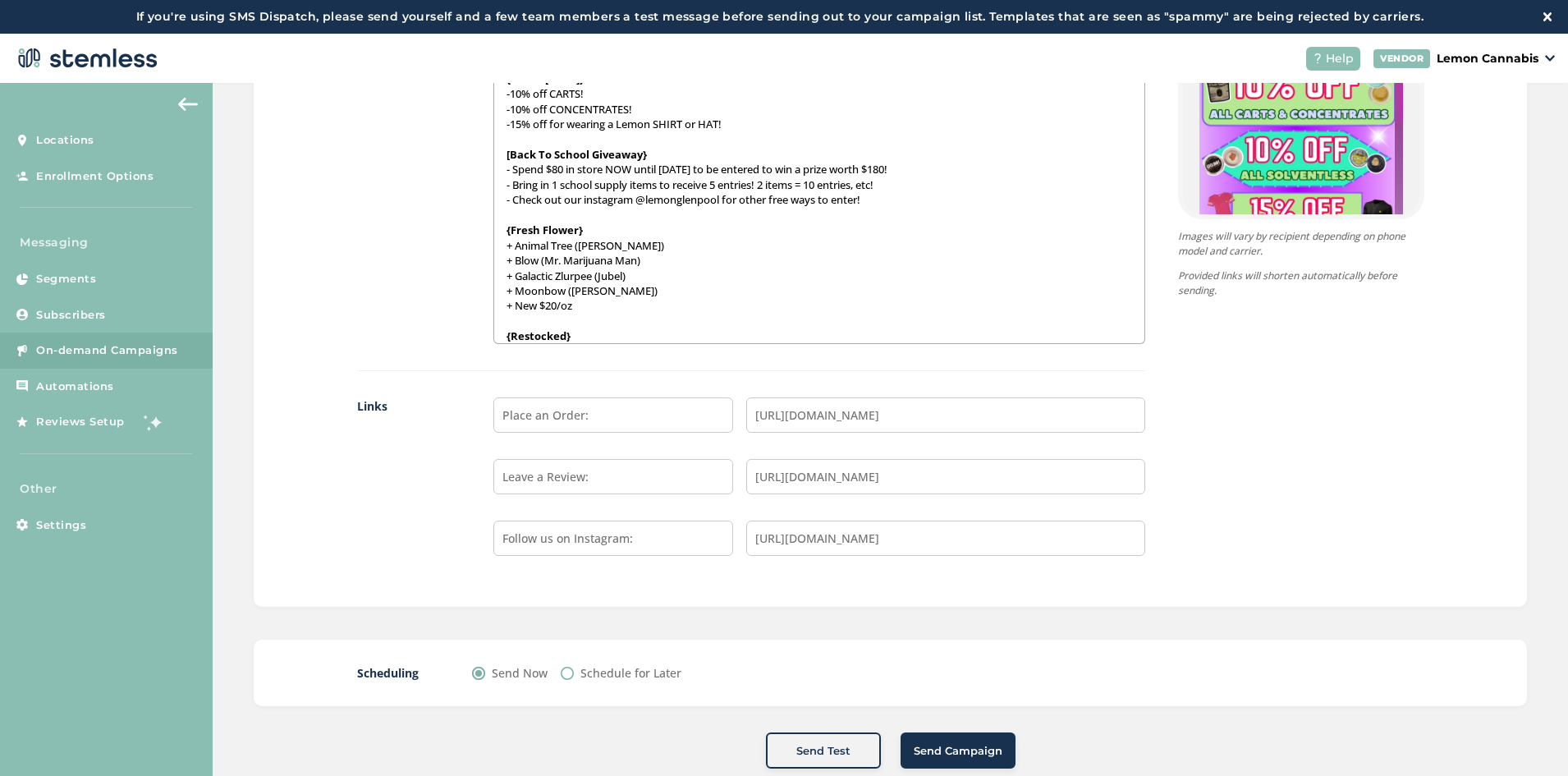
click at [975, 744] on span "Send Campaign" at bounding box center [958, 751] width 88 height 17
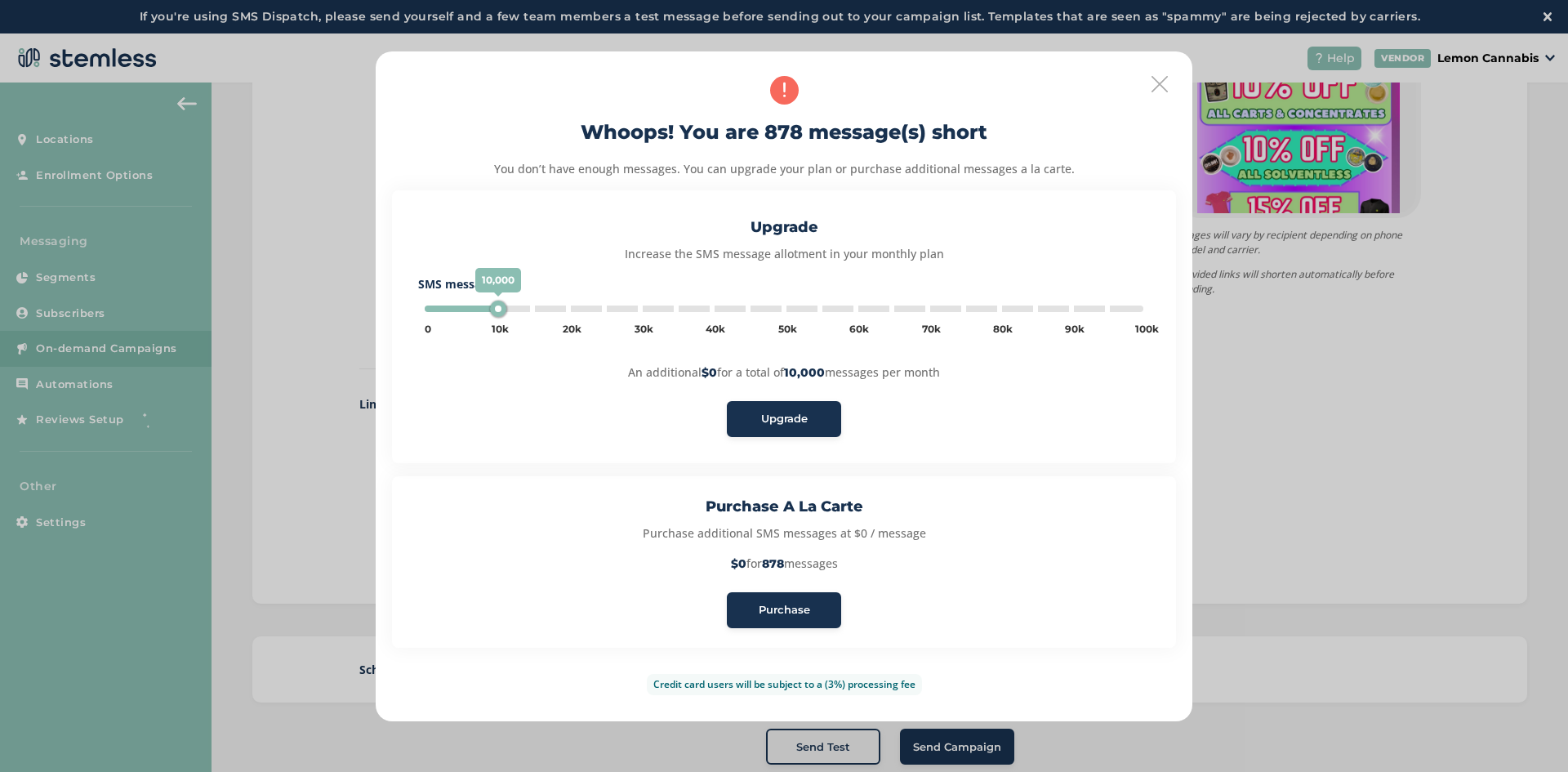
type input "5000"
click at [789, 603] on span "Purchase" at bounding box center [784, 610] width 51 height 17
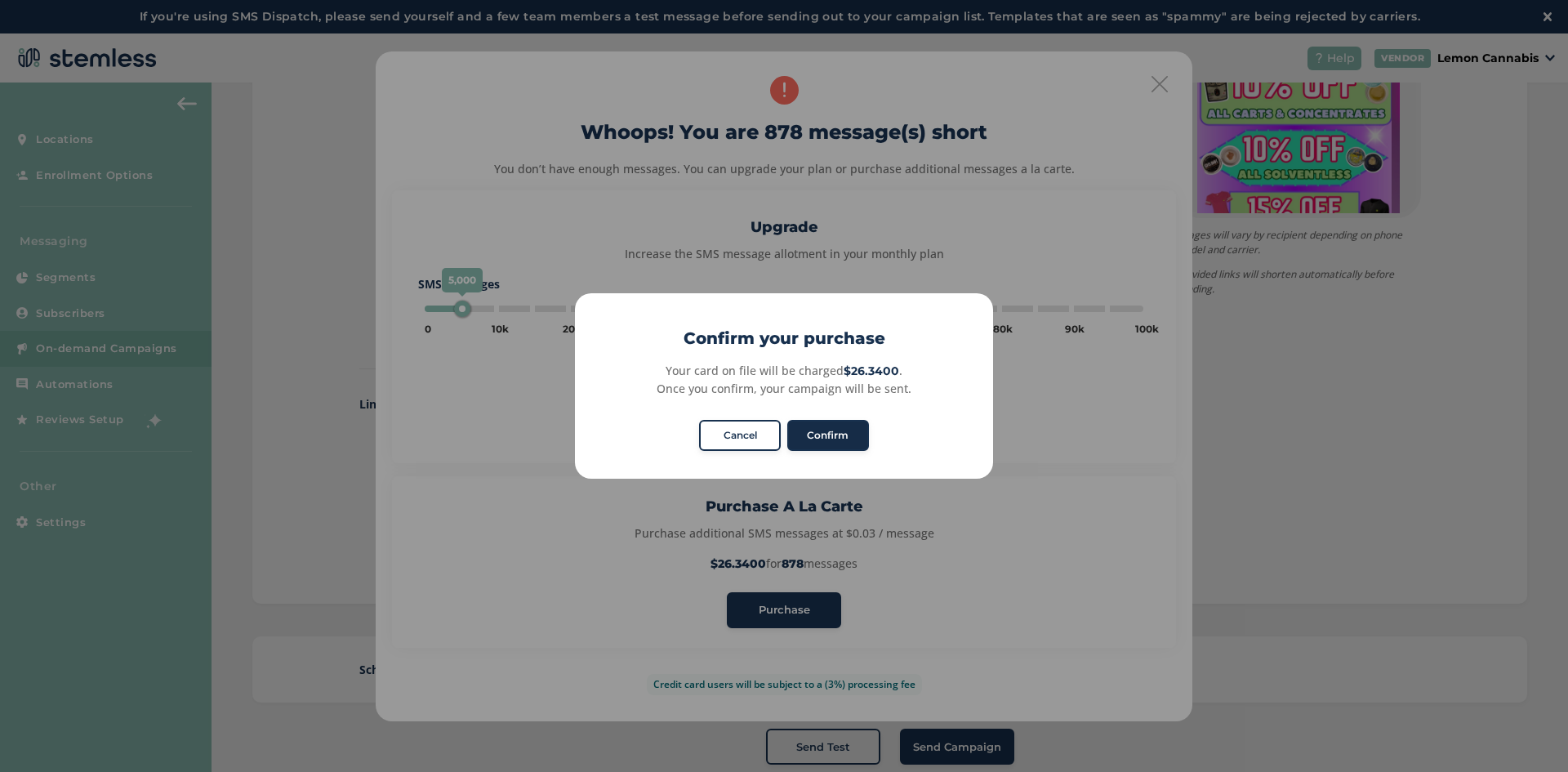
click at [844, 437] on button "Confirm" at bounding box center [828, 435] width 81 height 31
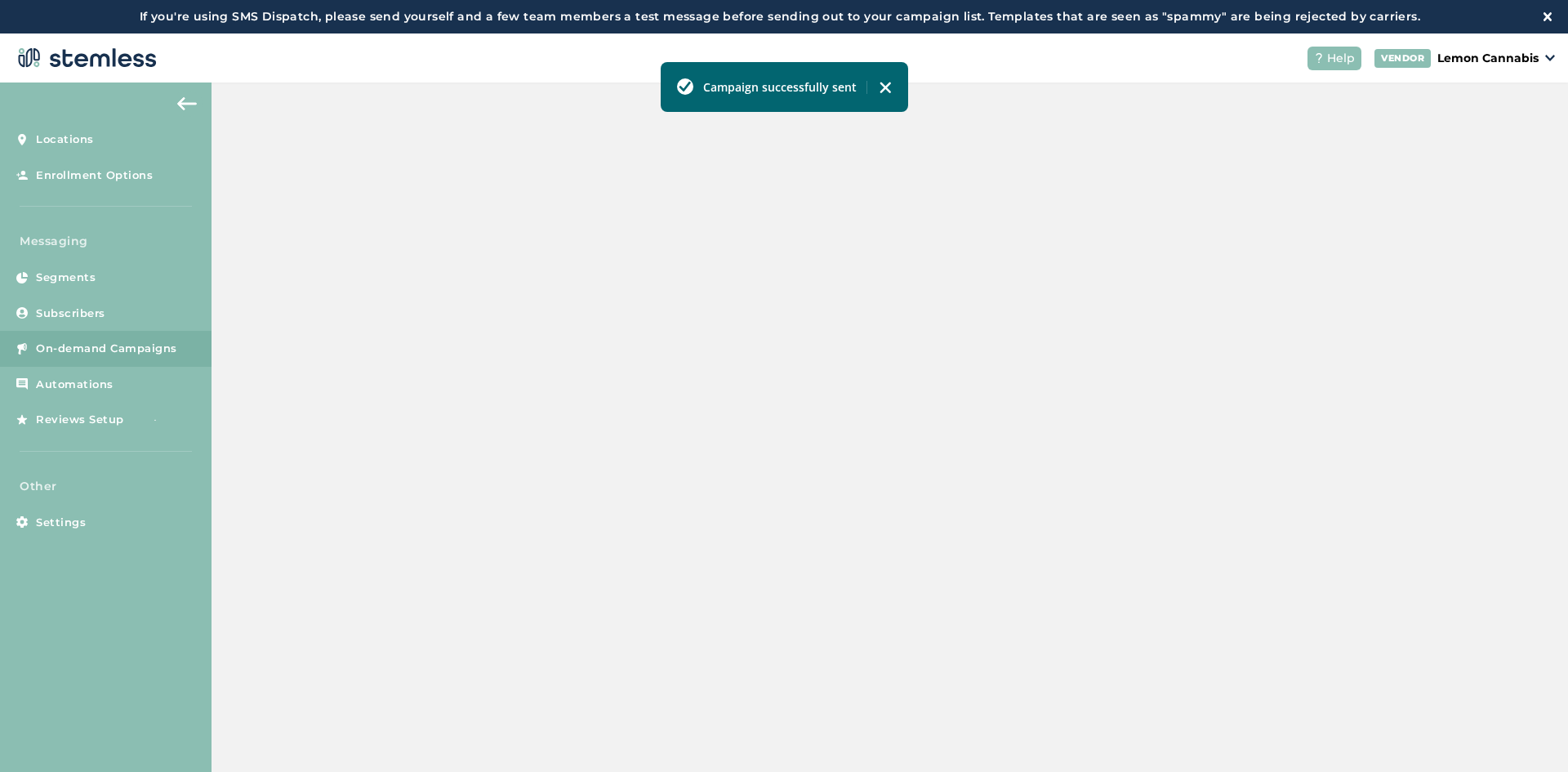
scroll to position [334, 0]
